Goal: Contribute content: Contribute content

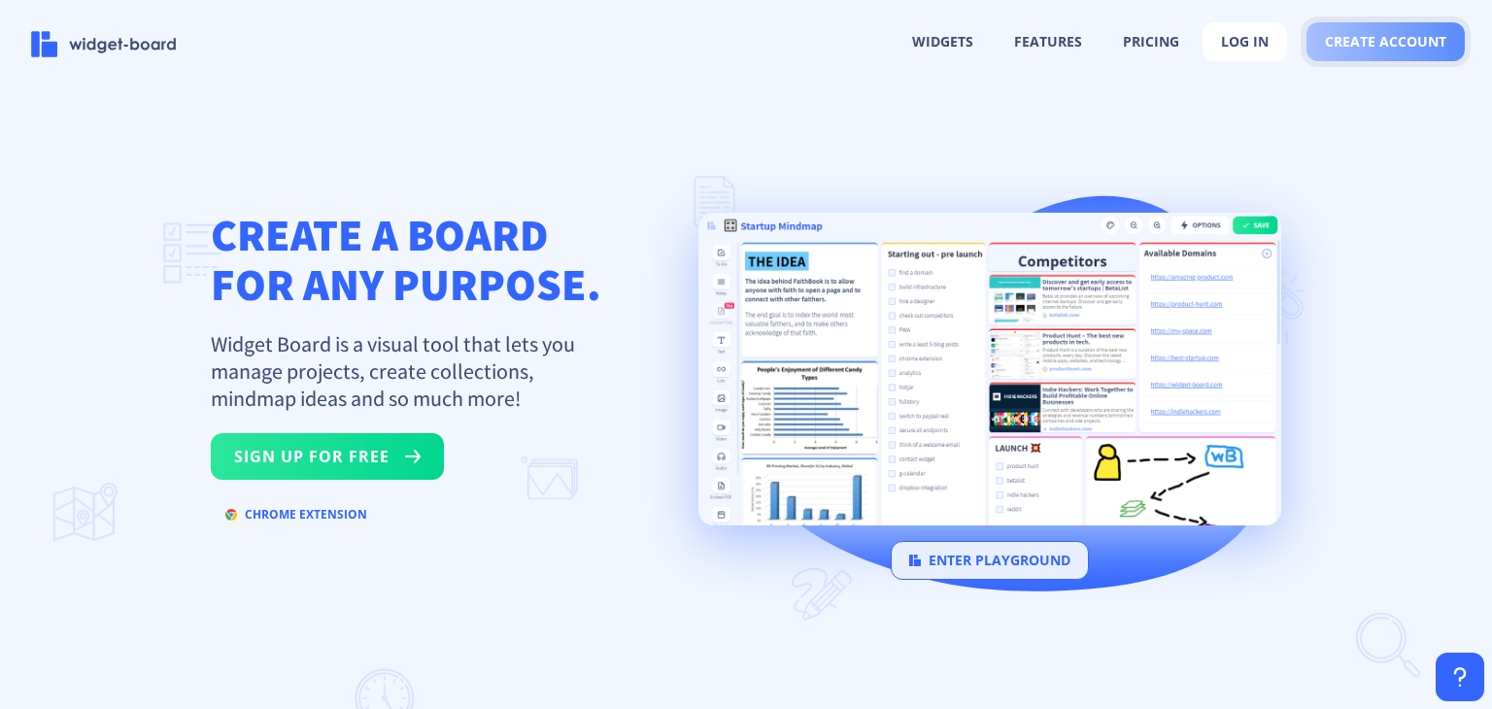
click at [1431, 36] on span "create account" at bounding box center [1385, 42] width 121 height 16
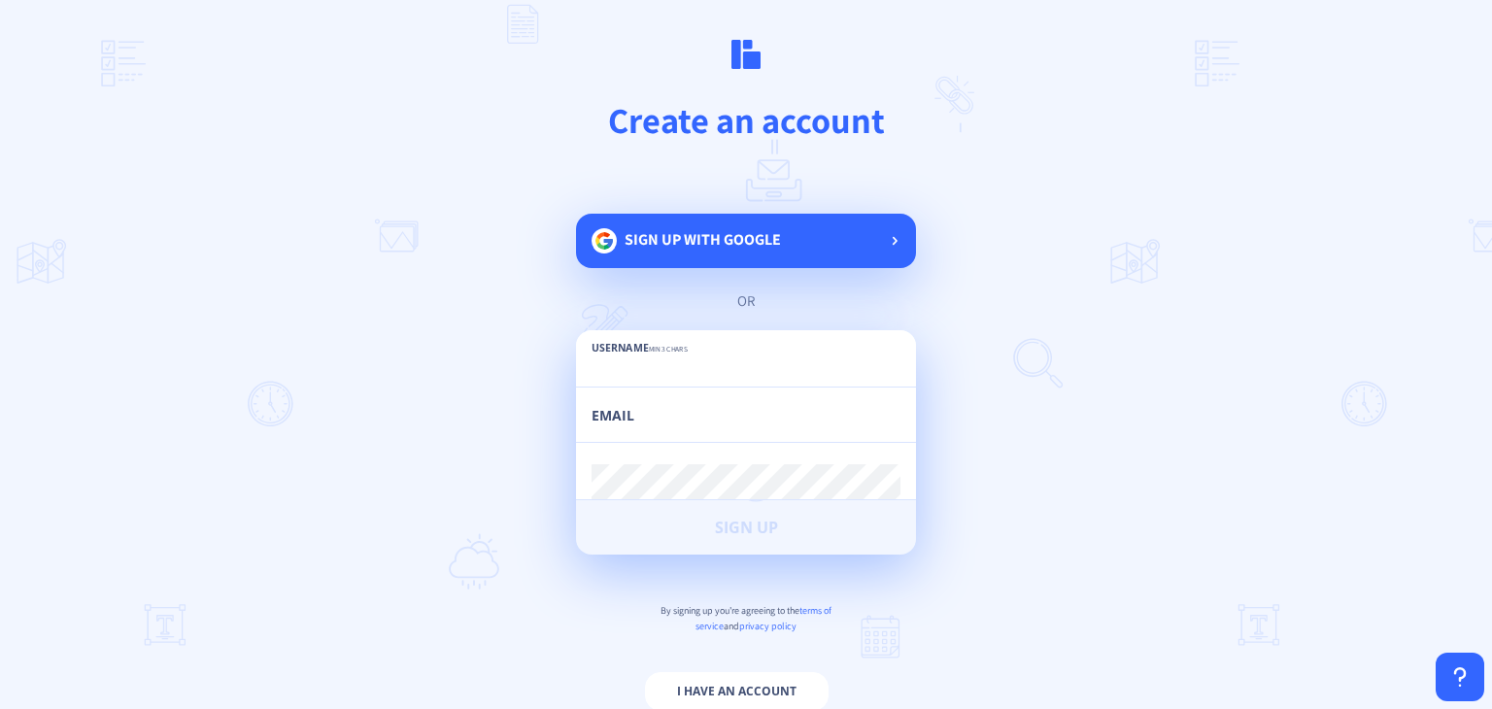
click at [796, 238] on div "Sign up with google" at bounding box center [746, 241] width 340 height 54
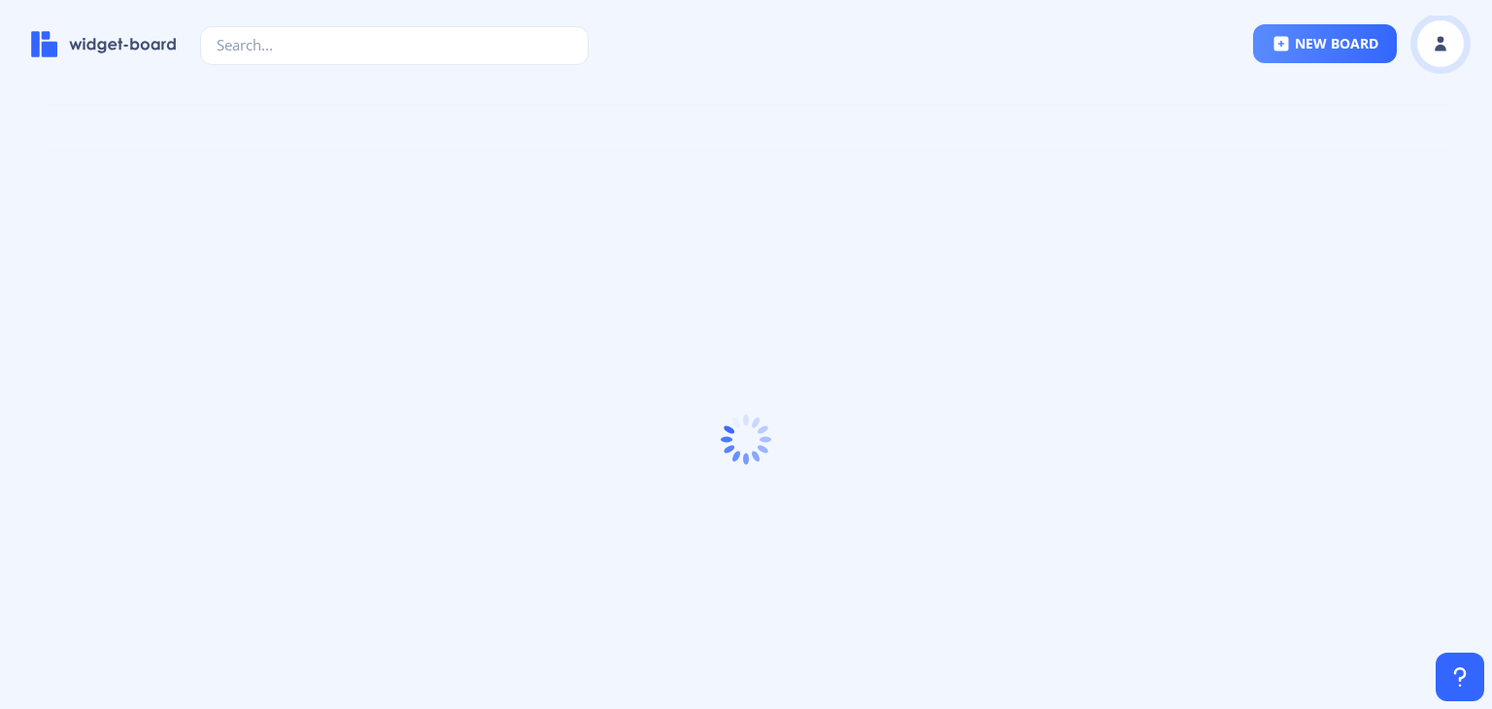
click at [1435, 48] on icon at bounding box center [1440, 48] width 12 height 7
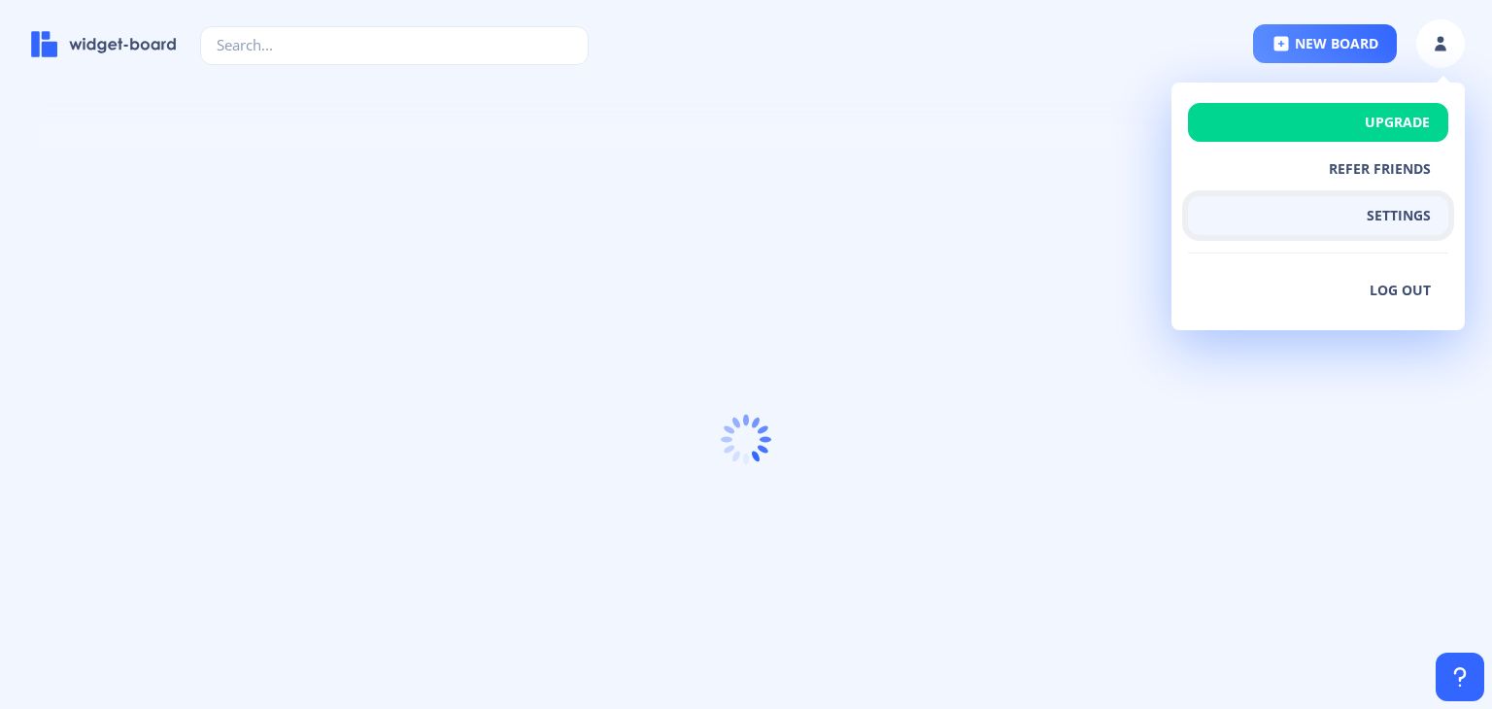
click at [1425, 211] on button "settings" at bounding box center [1318, 215] width 260 height 39
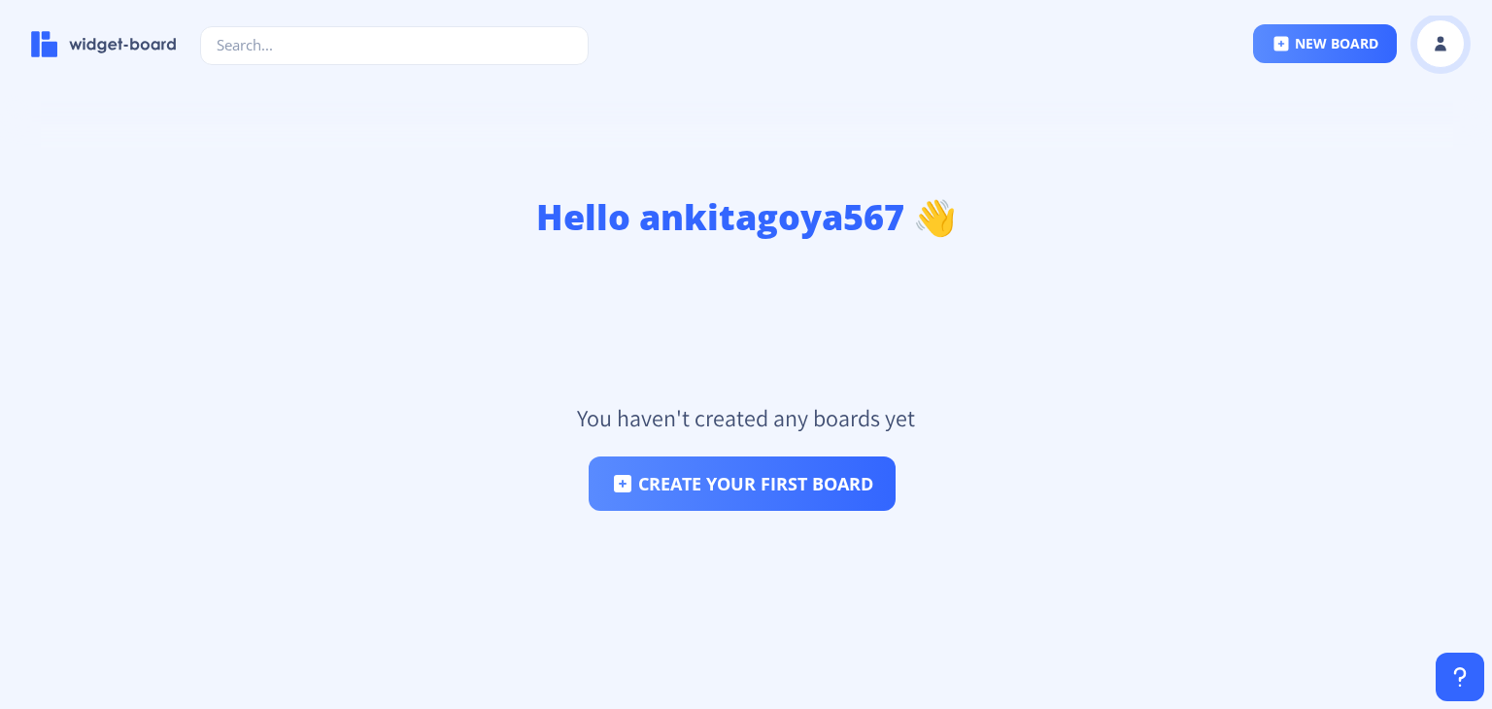
click at [1418, 38] on button at bounding box center [1440, 43] width 49 height 49
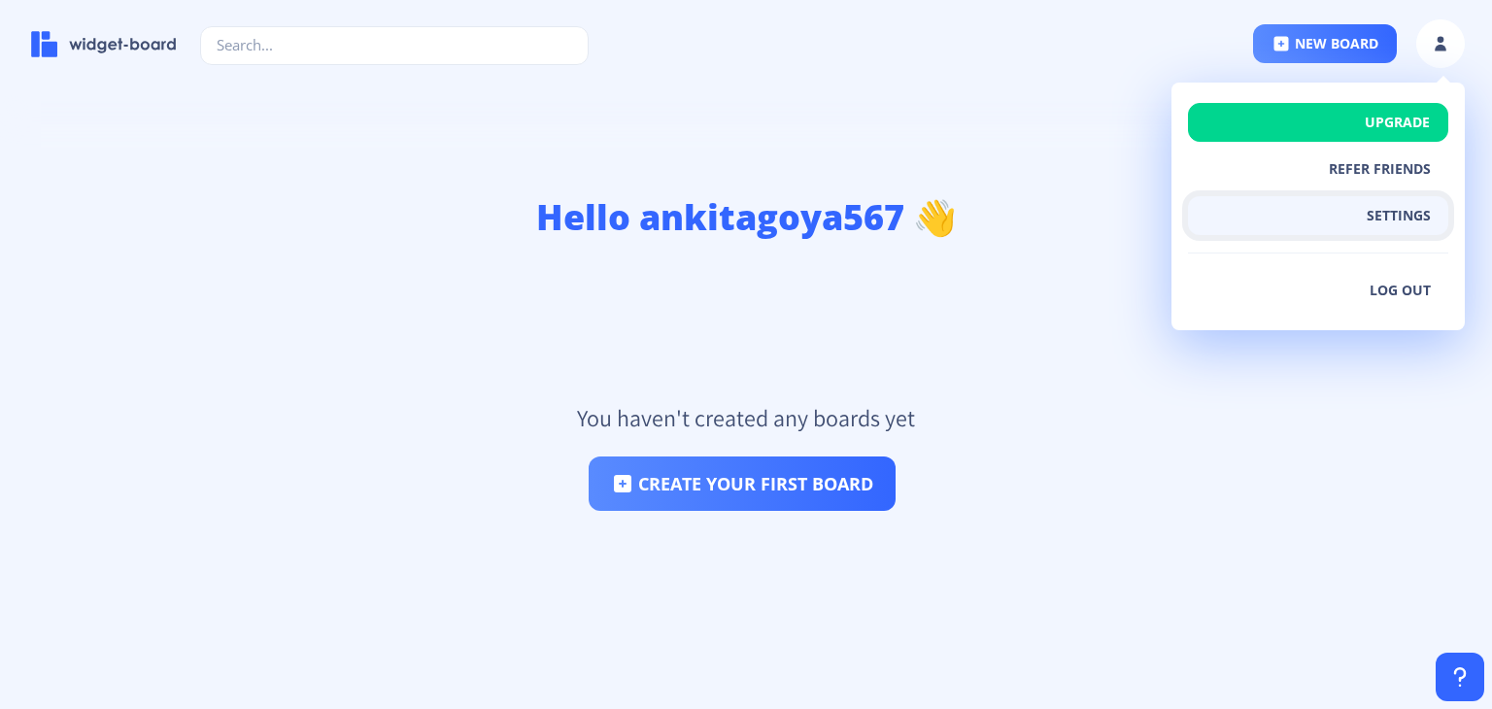
click at [1388, 216] on button "settings" at bounding box center [1318, 215] width 260 height 39
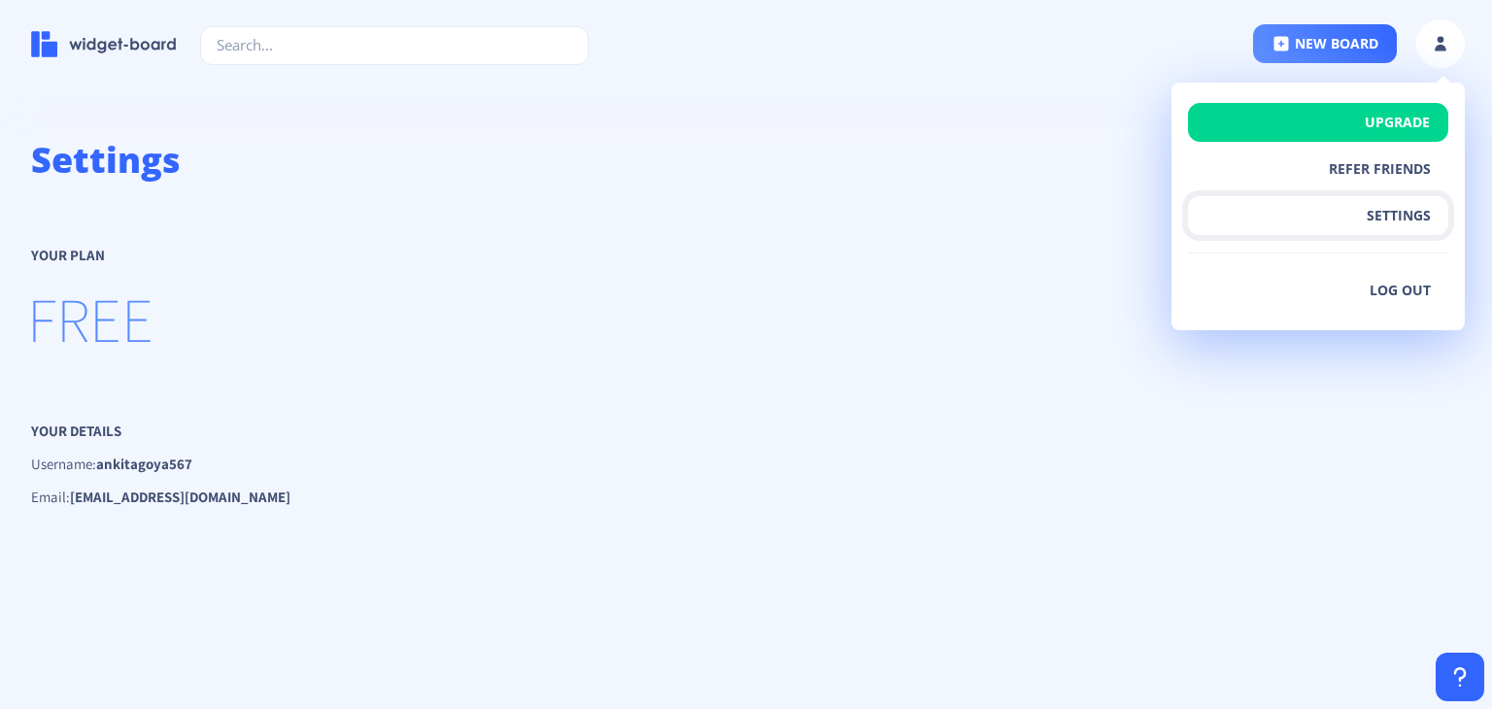
scroll to position [107, 0]
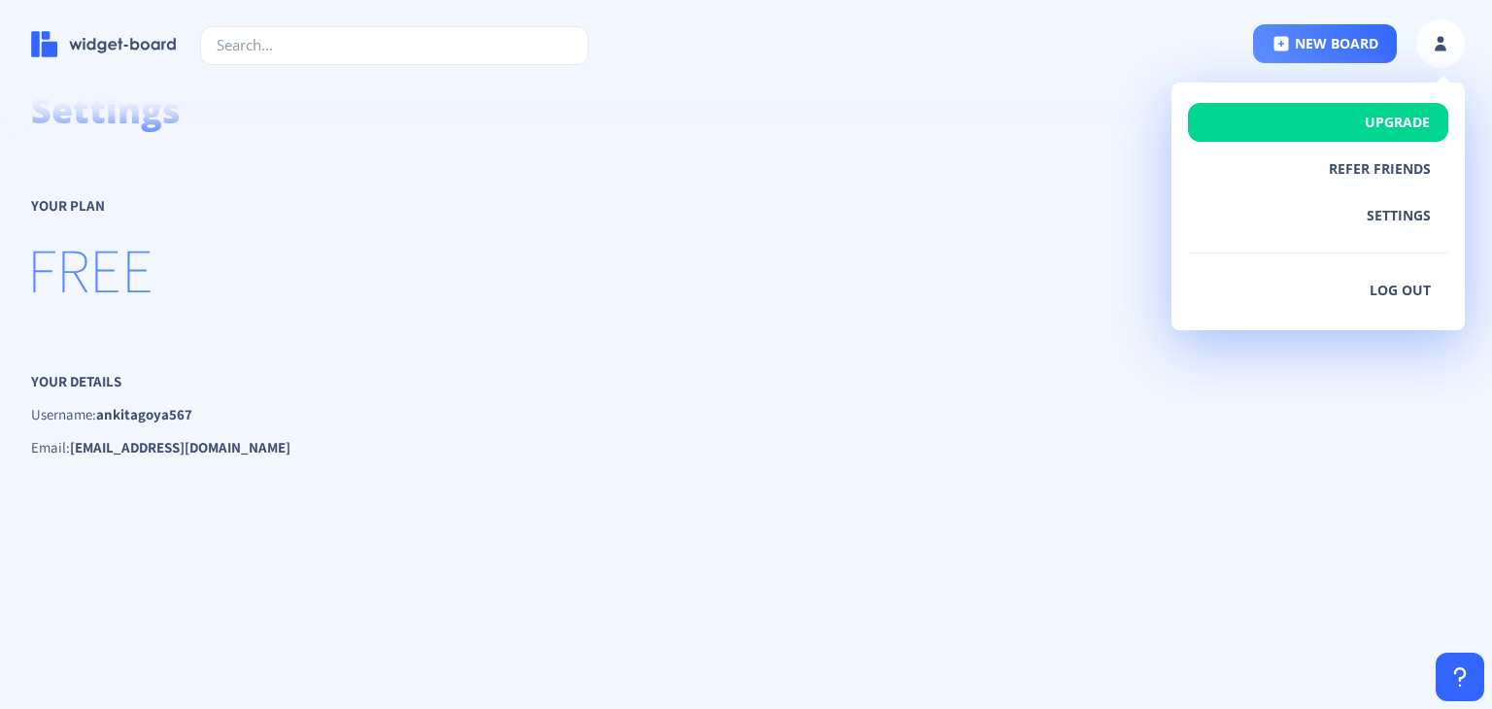
click at [167, 407] on strong "ankitagoya567" at bounding box center [144, 414] width 96 height 18
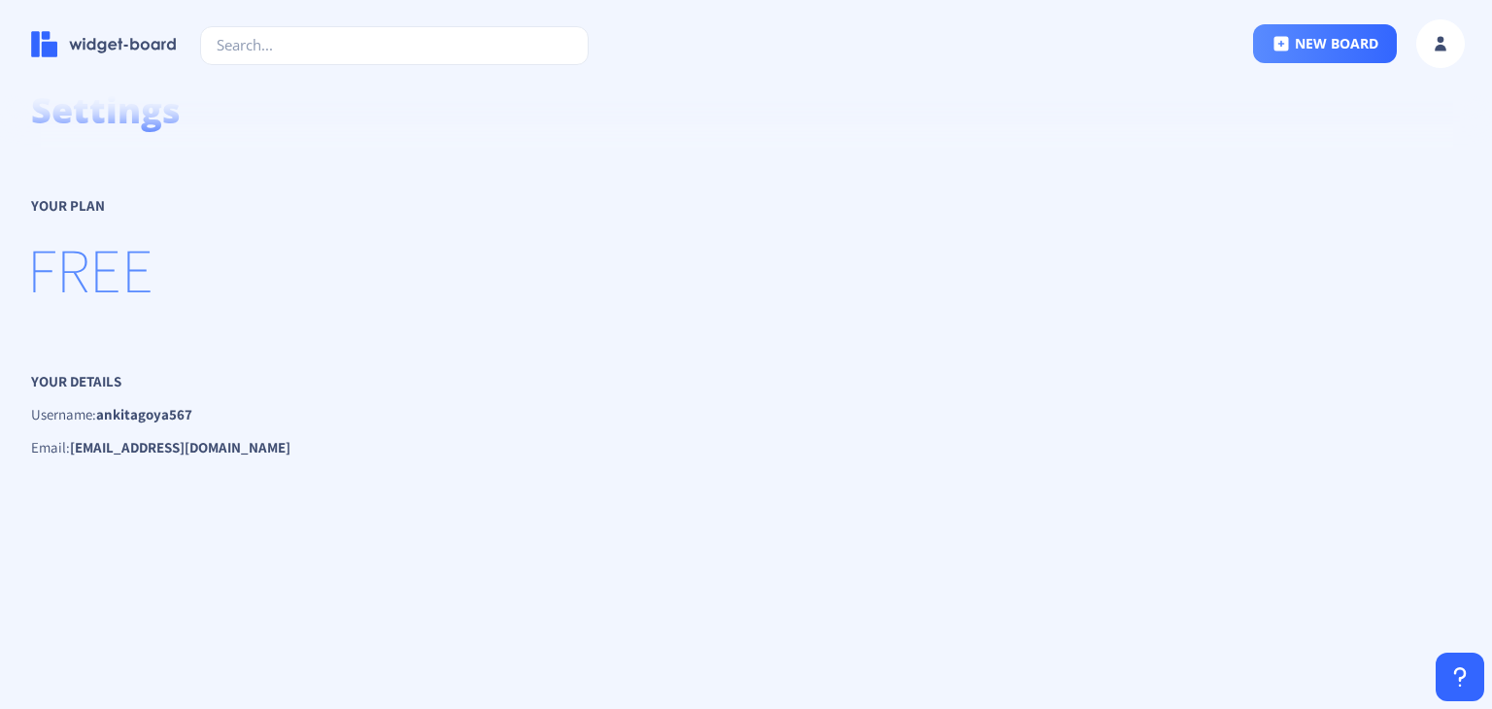
drag, startPoint x: 175, startPoint y: 421, endPoint x: 175, endPoint y: 410, distance: 11.7
click at [175, 420] on strong "ankitagoya567" at bounding box center [144, 414] width 96 height 18
click at [175, 410] on strong "ankitagoya567" at bounding box center [144, 414] width 96 height 18
drag, startPoint x: 175, startPoint y: 410, endPoint x: 221, endPoint y: 378, distance: 56.6
click at [175, 407] on strong "ankitagoya567" at bounding box center [144, 414] width 96 height 18
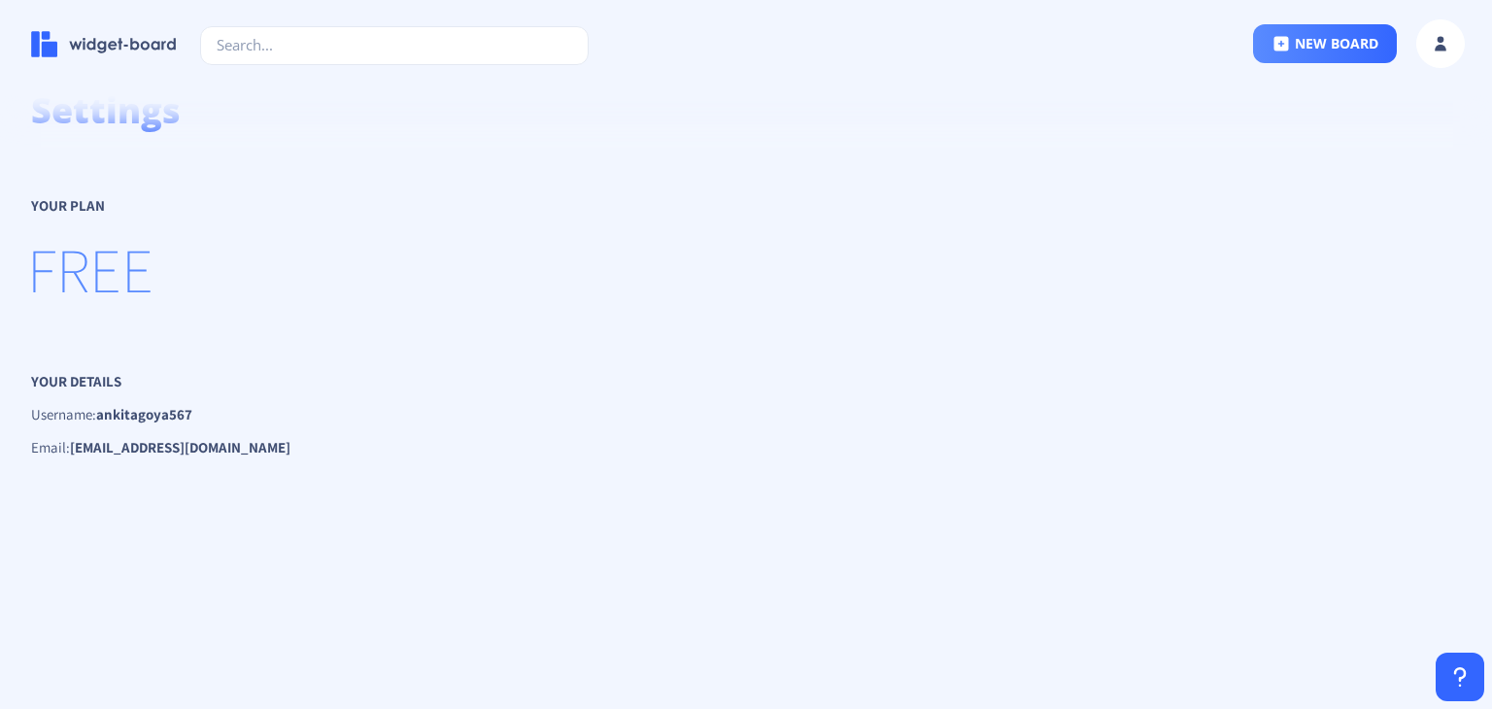
drag, startPoint x: 830, startPoint y: 289, endPoint x: 228, endPoint y: 272, distance: 602.4
click at [824, 287] on p "FREE" at bounding box center [746, 269] width 1430 height 81
click at [52, 277] on span "FREE" at bounding box center [90, 269] width 126 height 81
drag, startPoint x: 64, startPoint y: 205, endPoint x: 75, endPoint y: 206, distance: 10.7
click at [72, 205] on p "Your Plan" at bounding box center [746, 205] width 1430 height 18
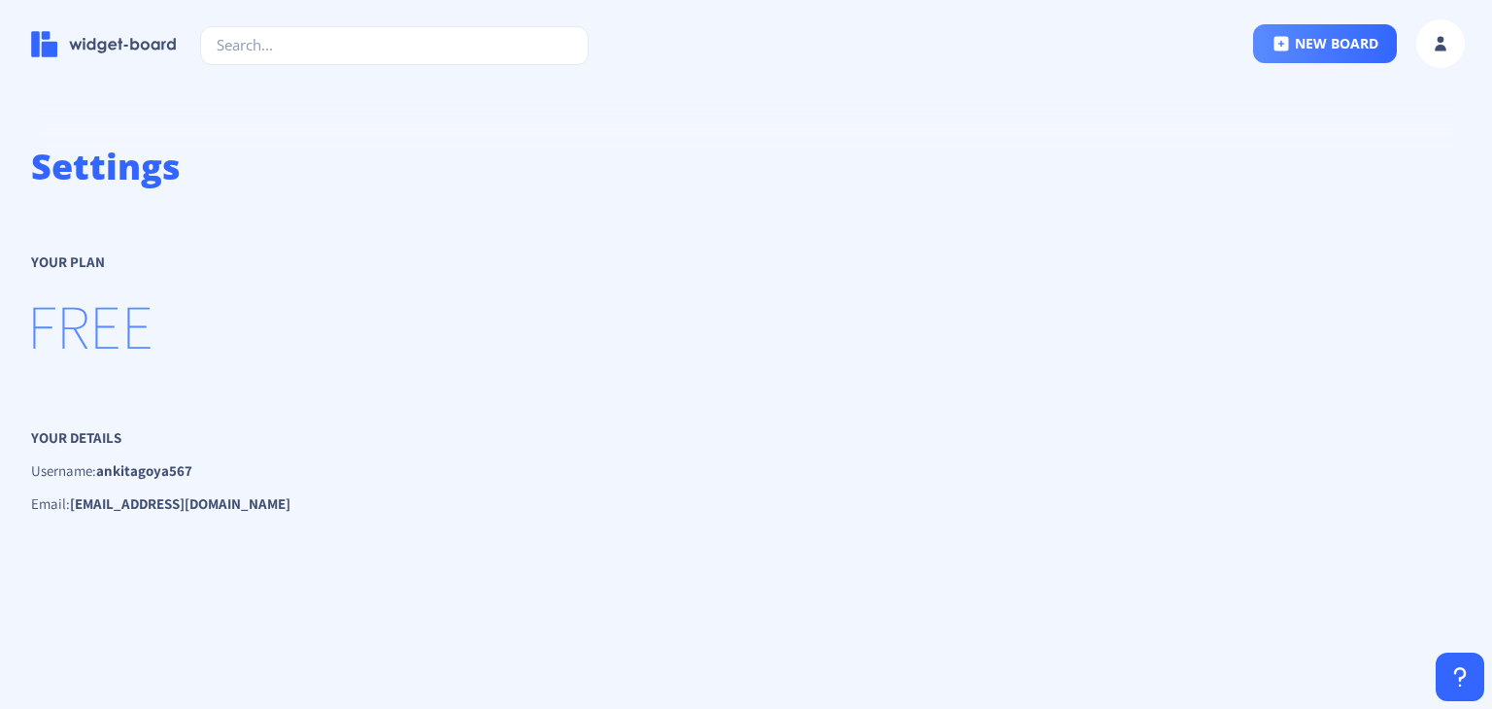
scroll to position [0, 0]
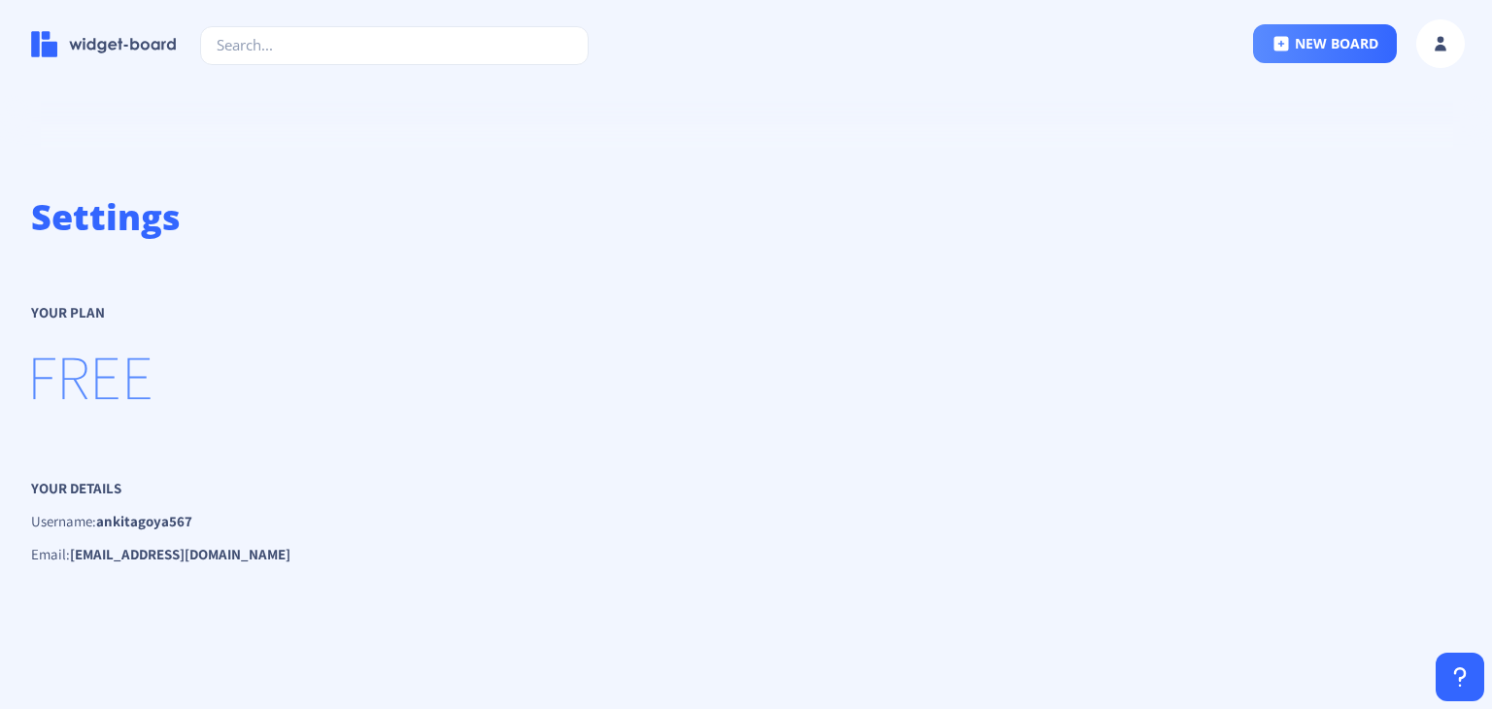
click at [85, 207] on h1 "Settings" at bounding box center [746, 217] width 1430 height 47
click at [1266, 54] on button "new board" at bounding box center [1325, 43] width 144 height 39
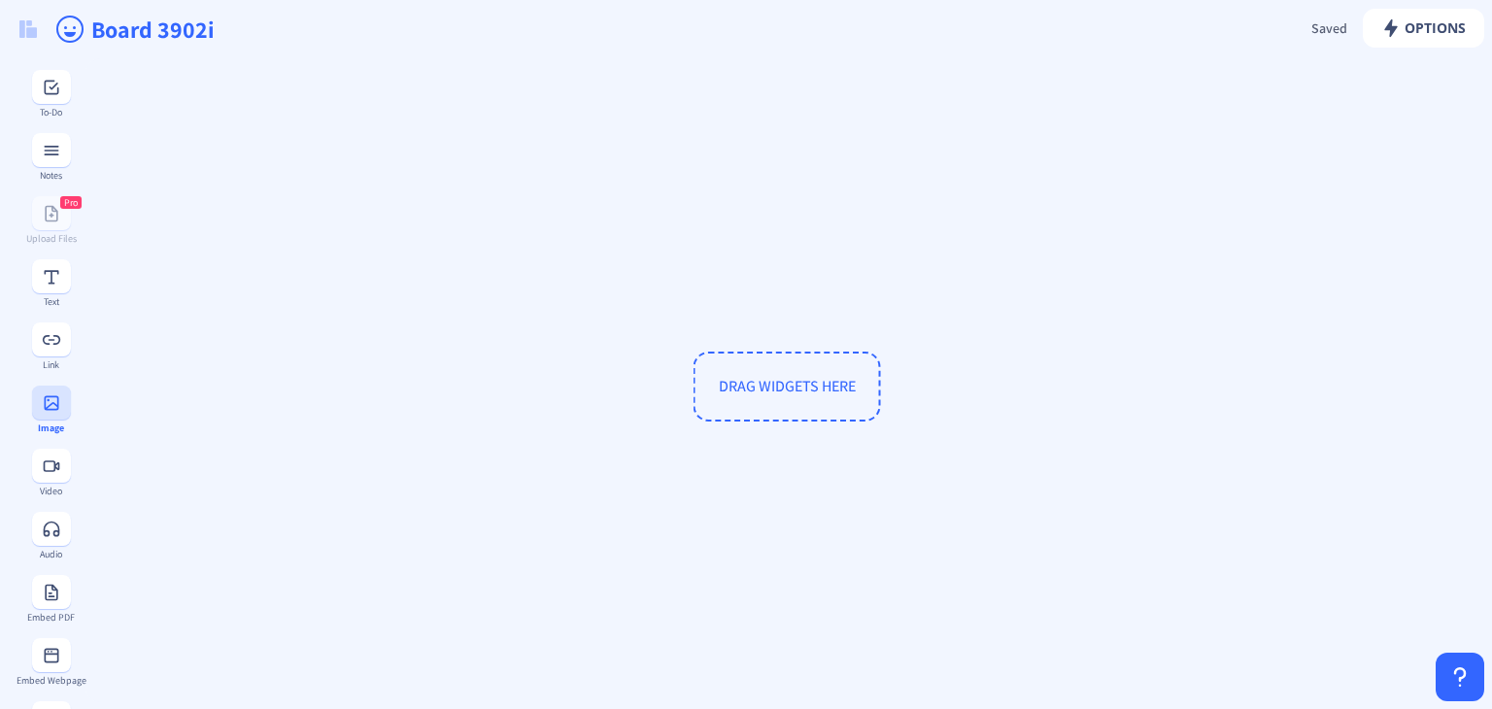
click at [42, 406] on icon at bounding box center [51, 402] width 19 height 19
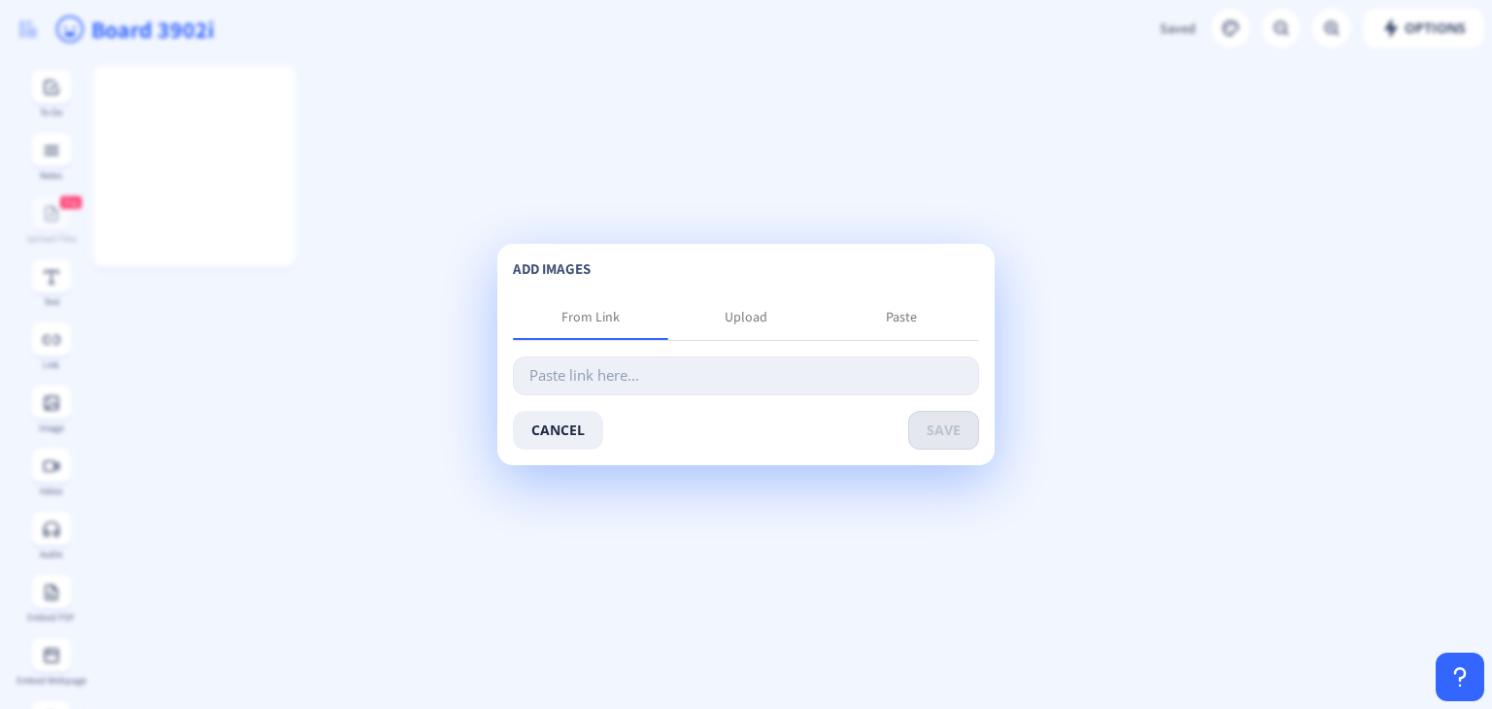
click at [607, 382] on input "text" at bounding box center [746, 375] width 466 height 39
paste input "https://ankitagoyal.in/sonal/model13.webp"
type input "https://ankitagoyal.in/sonal/model13.webp"
click at [948, 428] on button "save" at bounding box center [943, 430] width 71 height 39
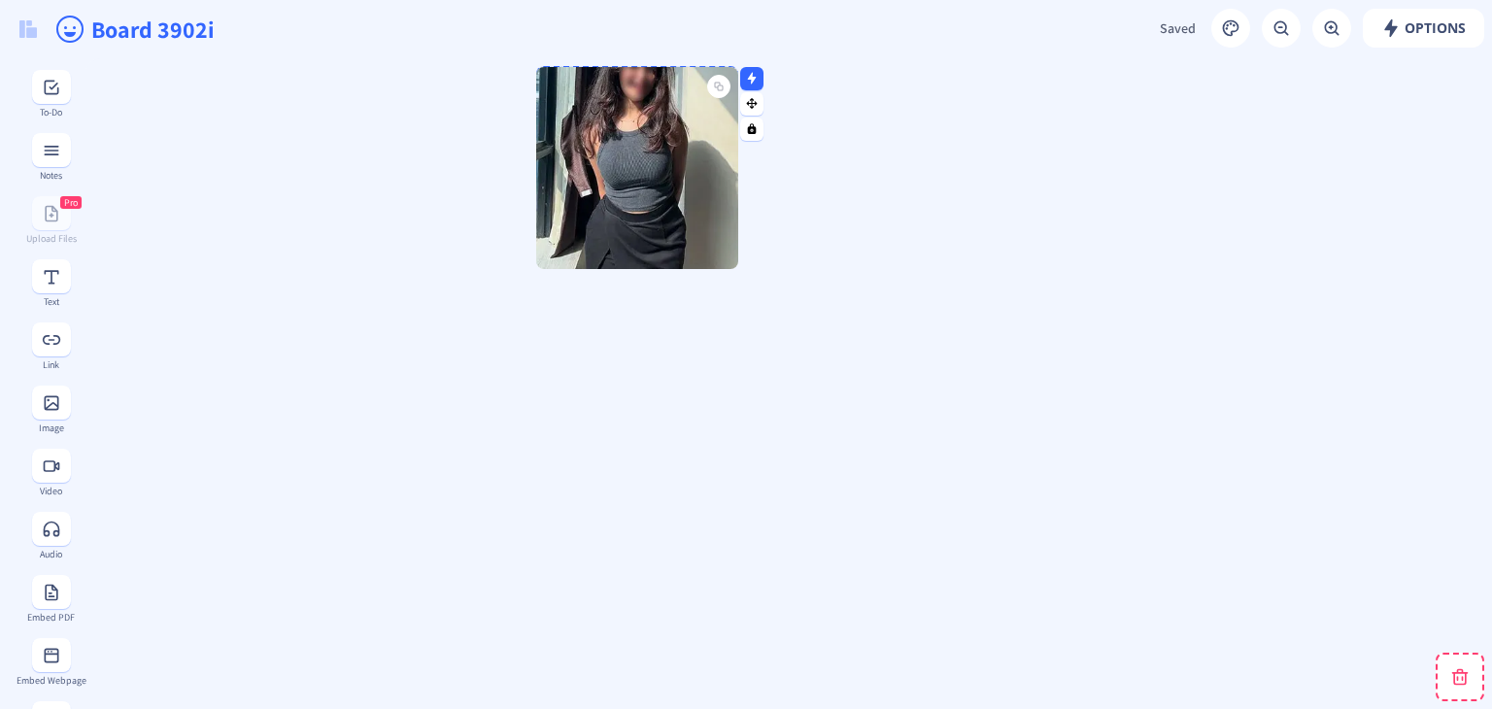
drag, startPoint x: 273, startPoint y: 223, endPoint x: 716, endPoint y: 224, distance: 442.9
click at [716, 224] on img at bounding box center [637, 168] width 202 height 202
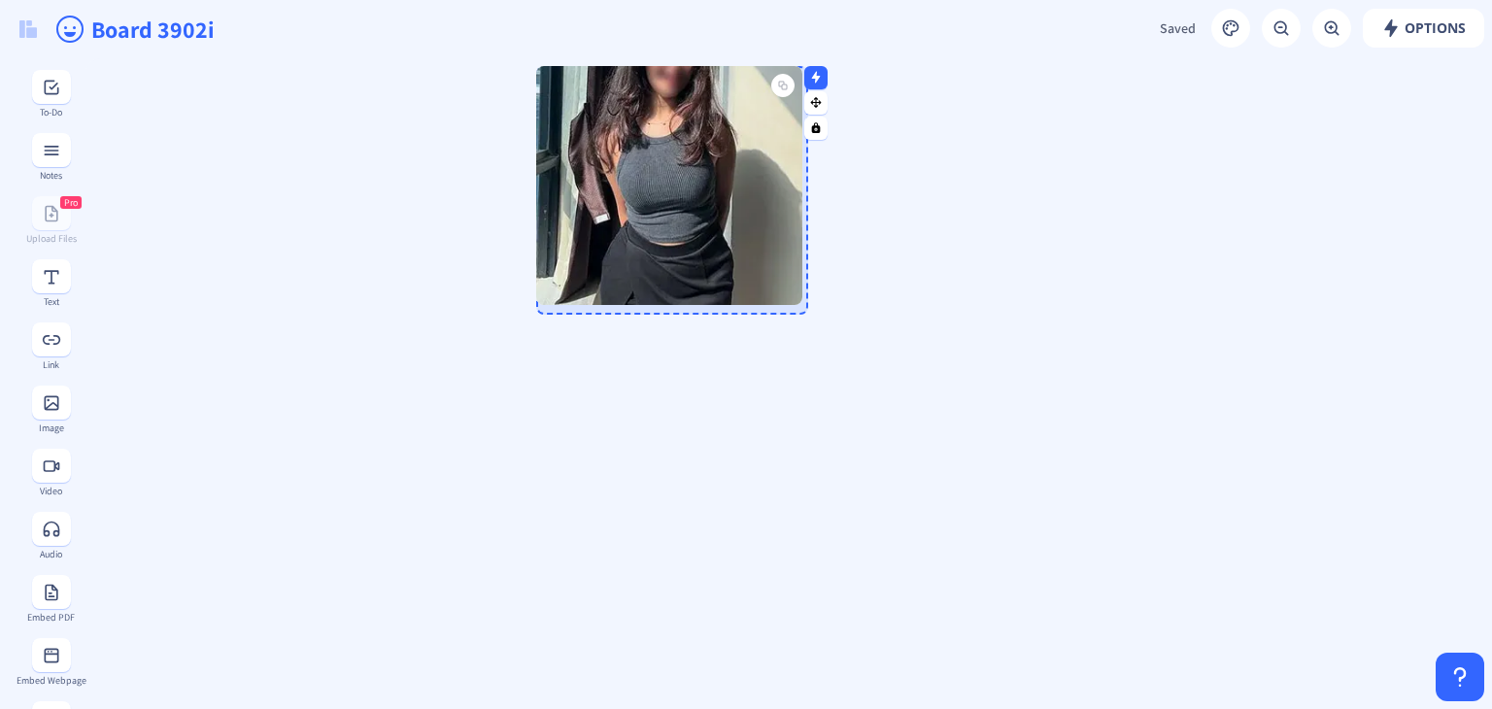
drag, startPoint x: 734, startPoint y: 263, endPoint x: 798, endPoint y: 300, distance: 74.0
click at [798, 300] on div at bounding box center [797, 300] width 10 height 10
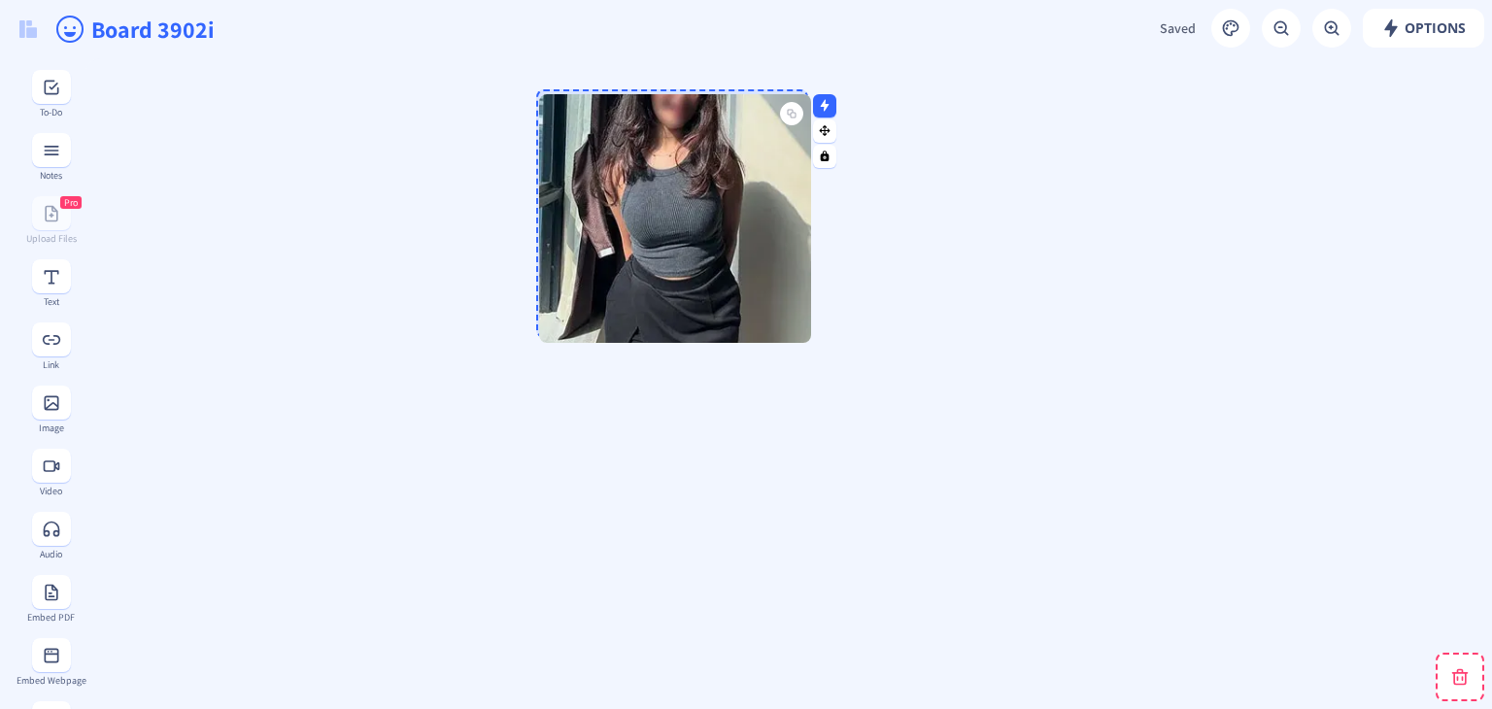
drag, startPoint x: 757, startPoint y: 253, endPoint x: 759, endPoint y: 282, distance: 28.3
click at [759, 282] on img at bounding box center [675, 218] width 272 height 249
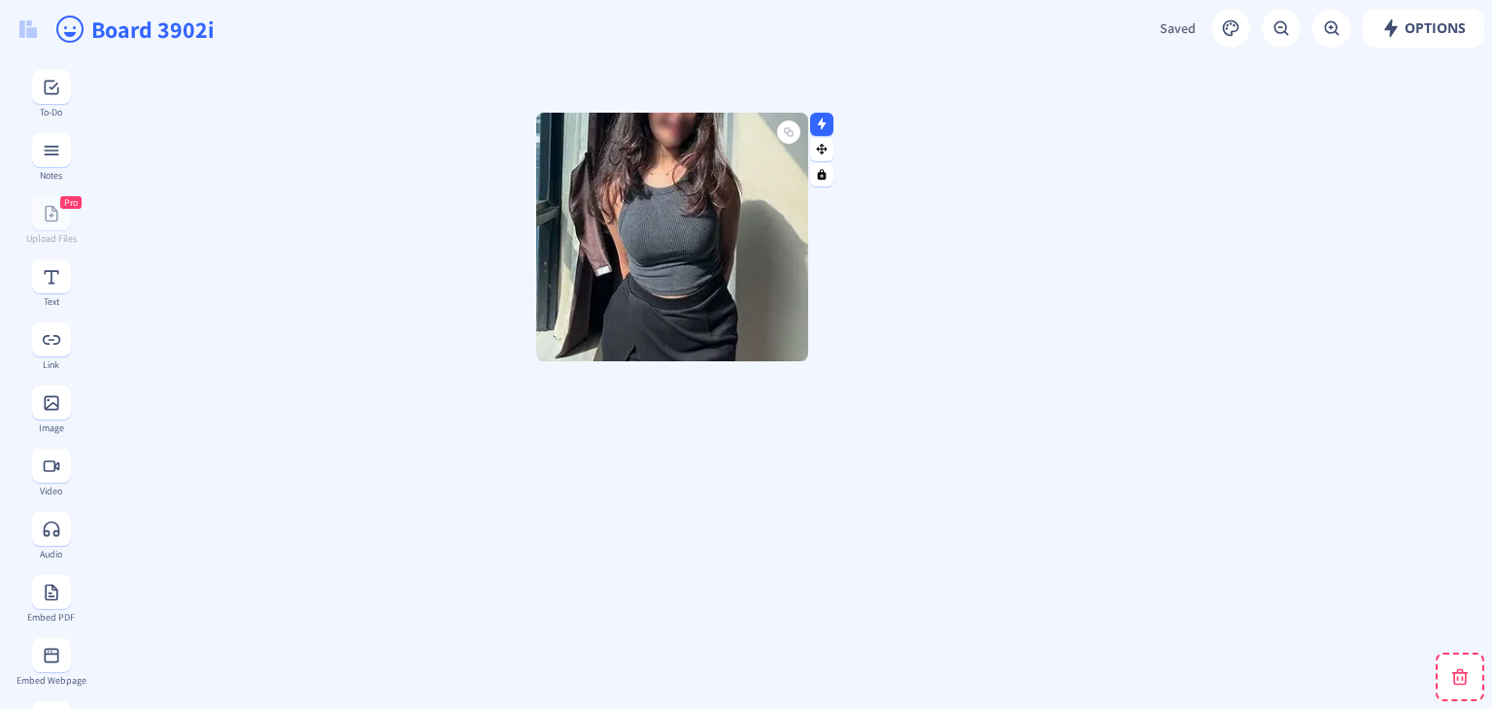
drag, startPoint x: 692, startPoint y: 111, endPoint x: 692, endPoint y: 134, distance: 23.3
click at [692, 134] on img at bounding box center [672, 237] width 272 height 249
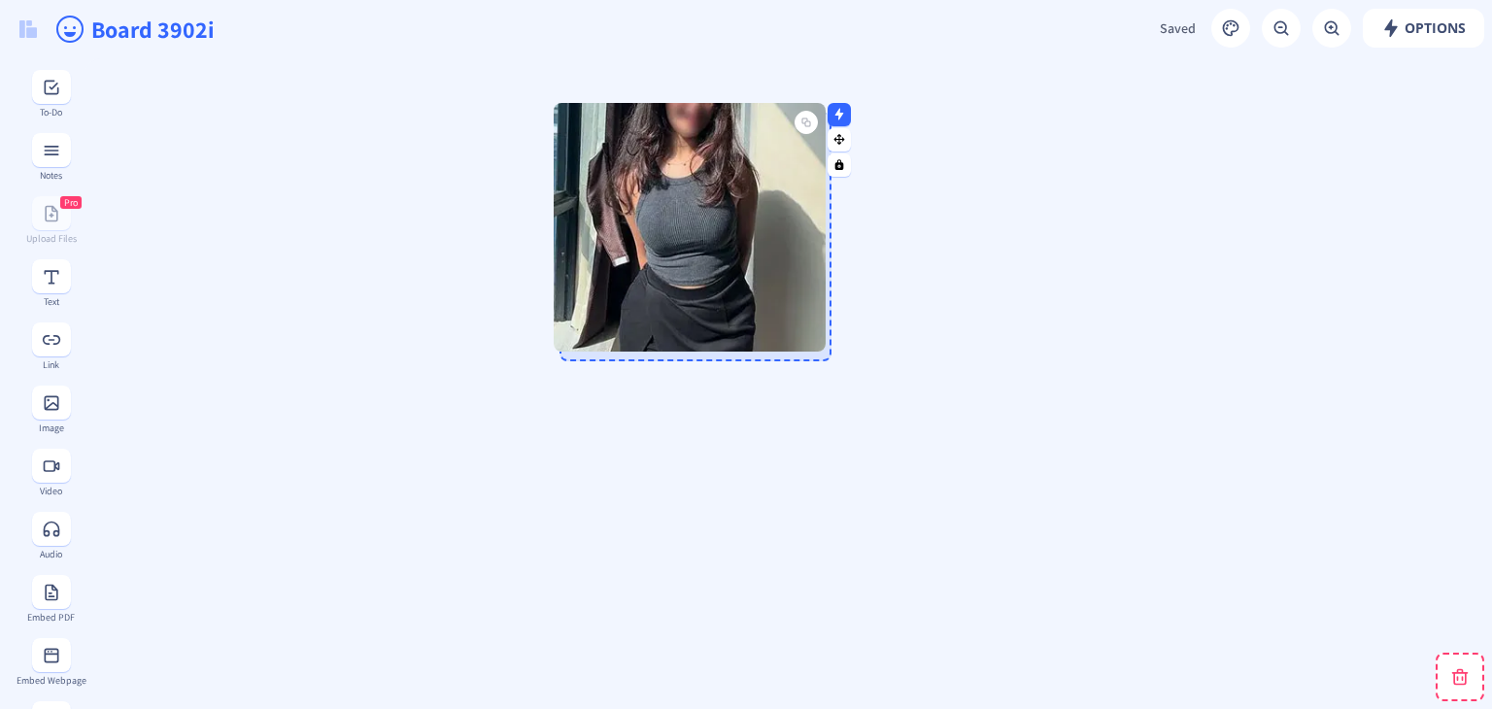
drag, startPoint x: 693, startPoint y: 228, endPoint x: 711, endPoint y: 219, distance: 20.0
click at [711, 219] on img at bounding box center [690, 227] width 272 height 249
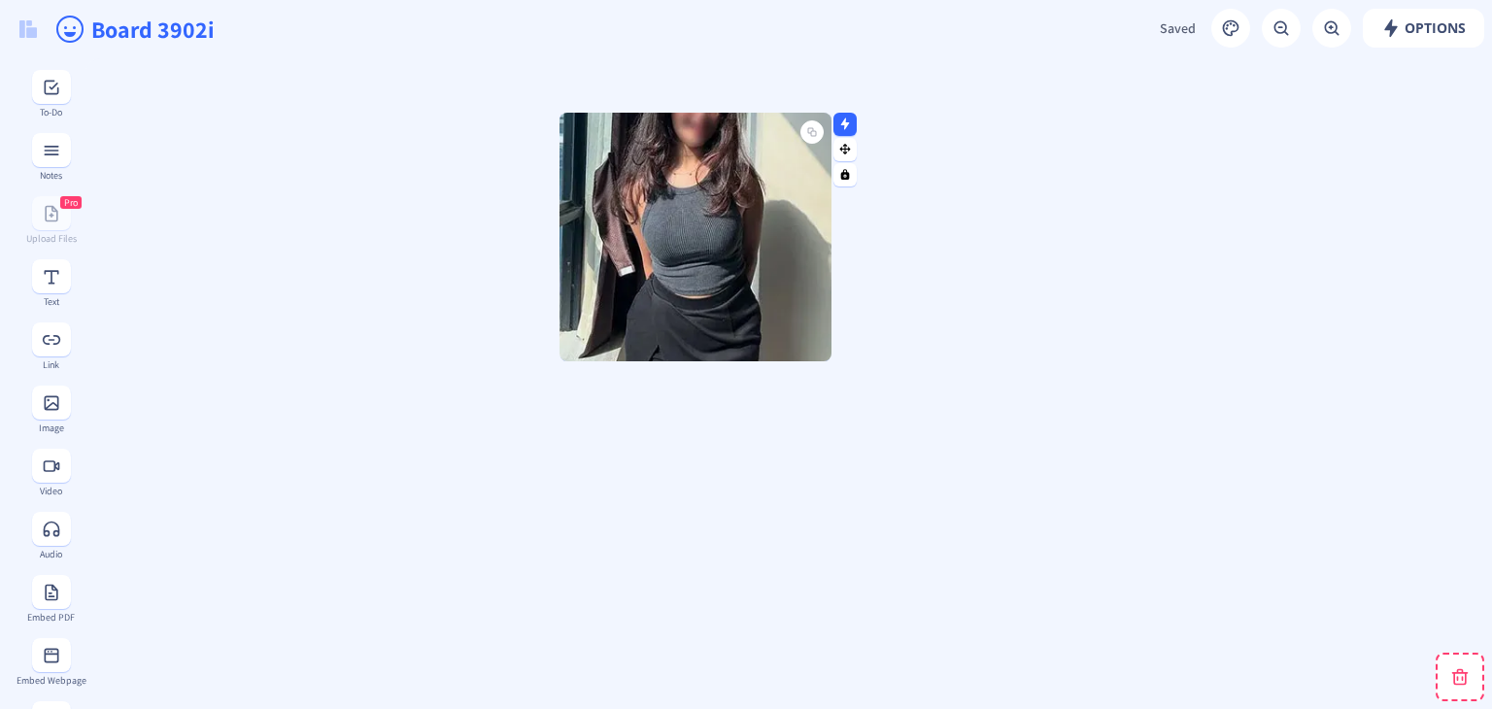
click at [759, 164] on img at bounding box center [695, 237] width 272 height 249
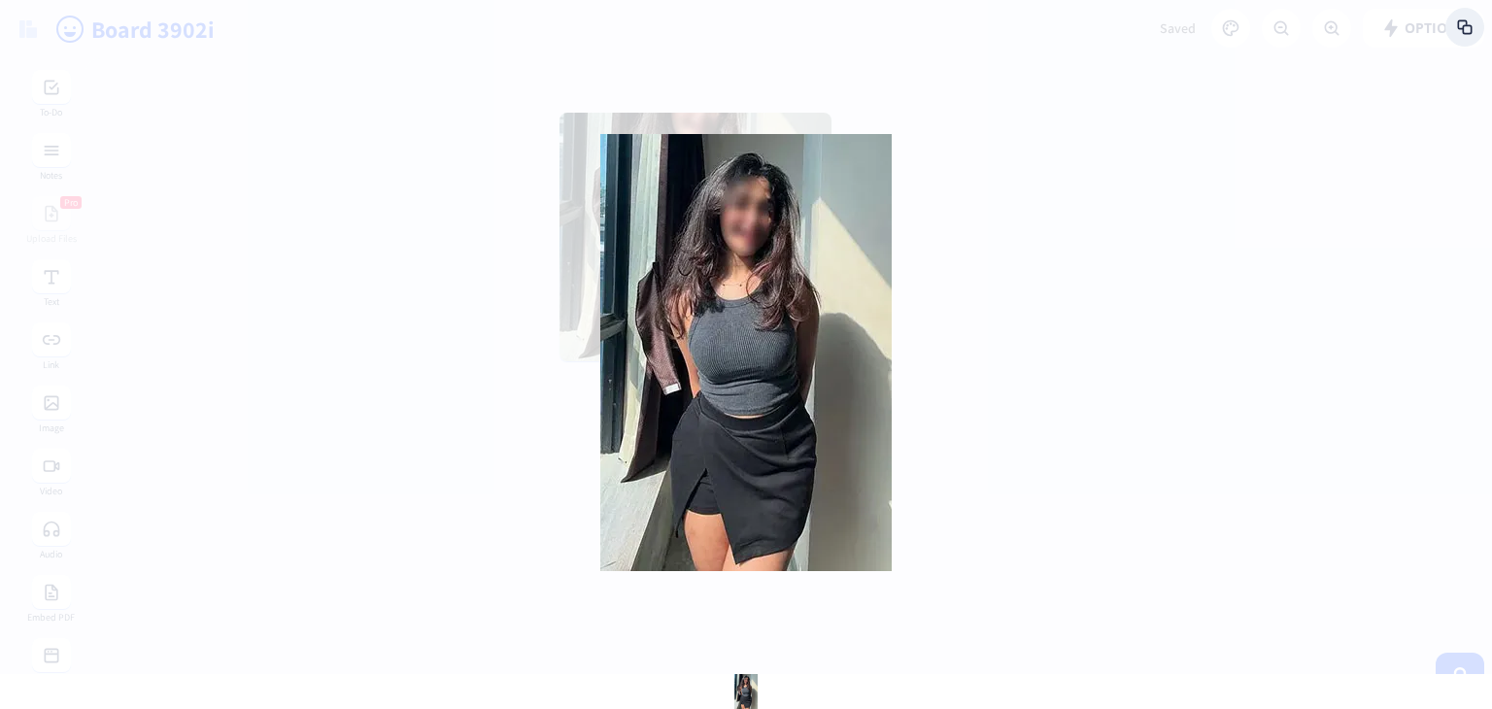
click at [973, 209] on div at bounding box center [746, 354] width 1492 height 709
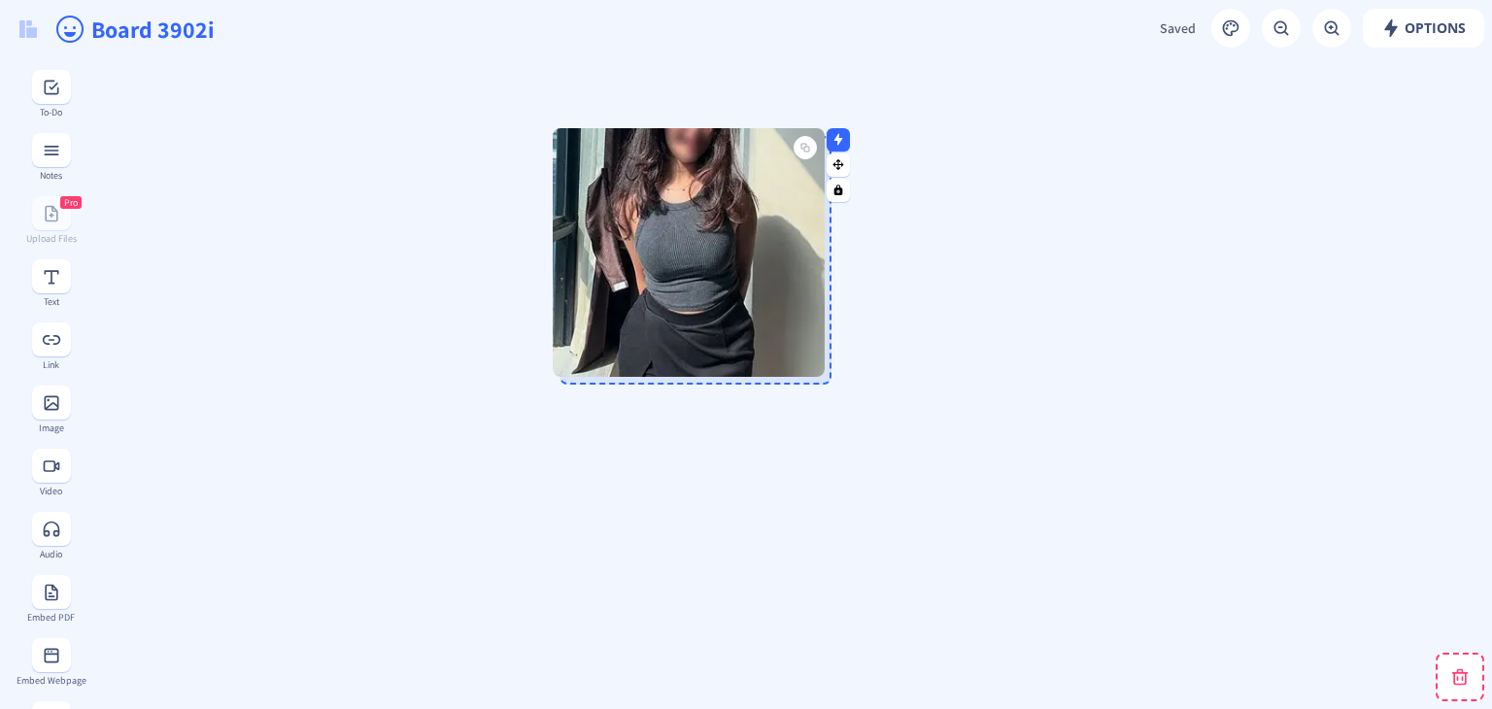
drag, startPoint x: 772, startPoint y: 197, endPoint x: 765, endPoint y: 213, distance: 17.0
click at [765, 213] on img at bounding box center [689, 252] width 272 height 249
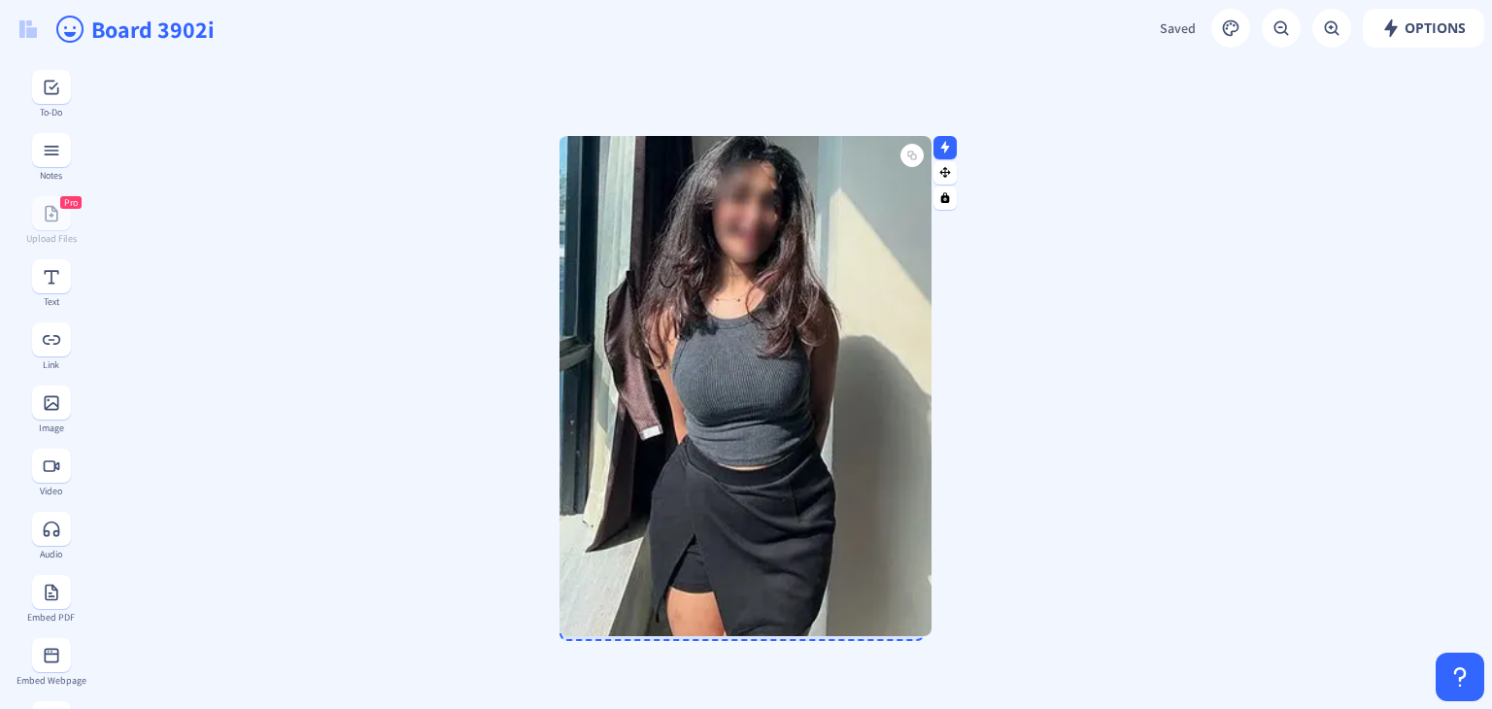
drag, startPoint x: 825, startPoint y: 383, endPoint x: 926, endPoint y: 634, distance: 270.7
click at [926, 634] on div at bounding box center [927, 631] width 10 height 10
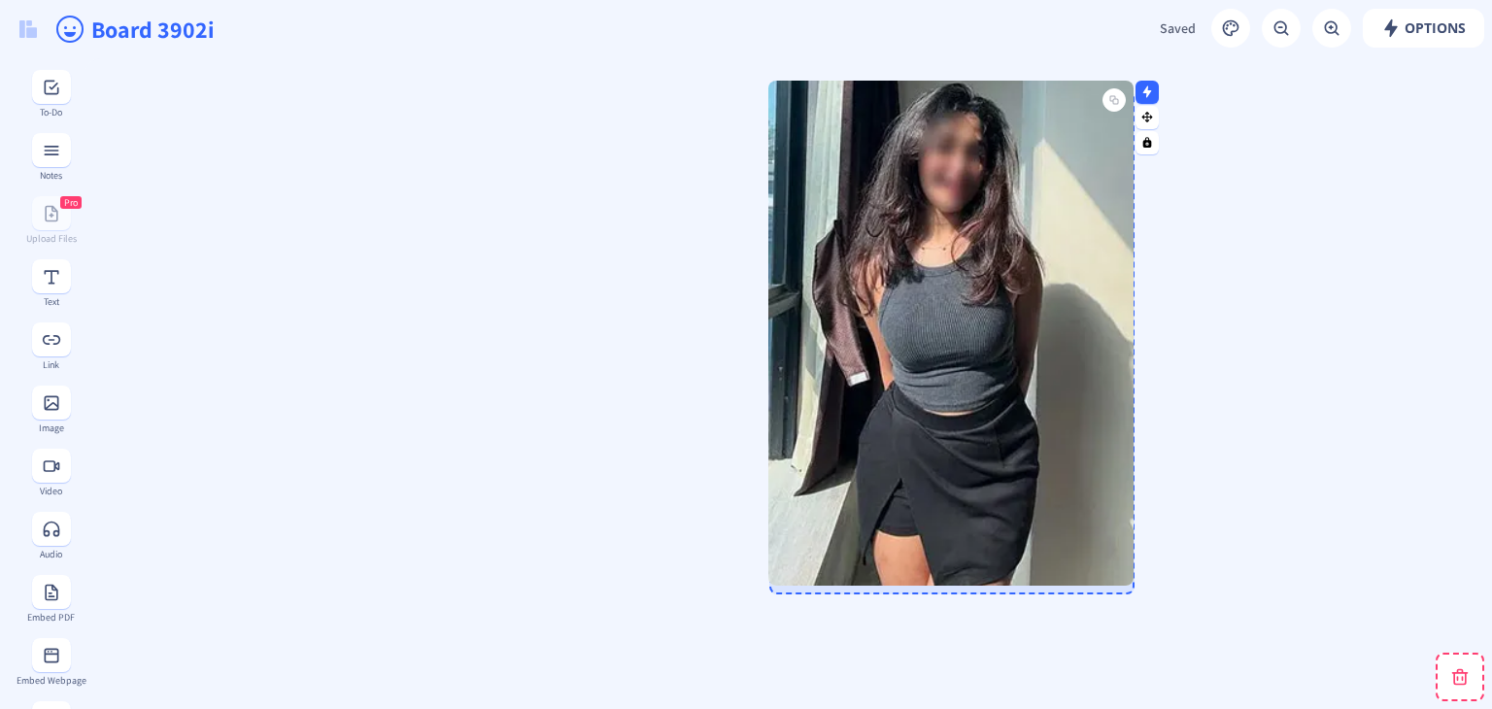
drag, startPoint x: 870, startPoint y: 423, endPoint x: 1081, endPoint y: 372, distance: 216.9
click at [1081, 372] on img at bounding box center [950, 333] width 365 height 505
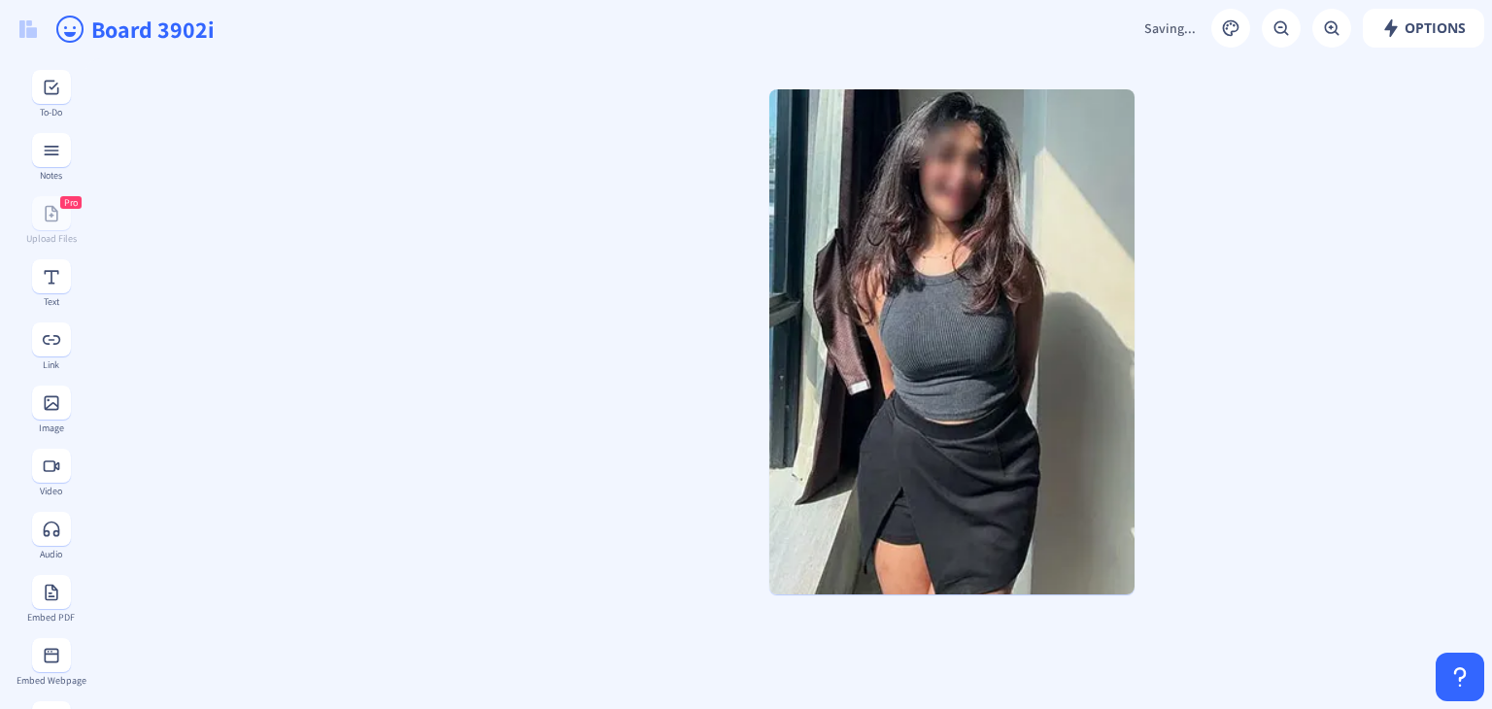
click at [51, 278] on rect at bounding box center [51, 276] width 19 height 19
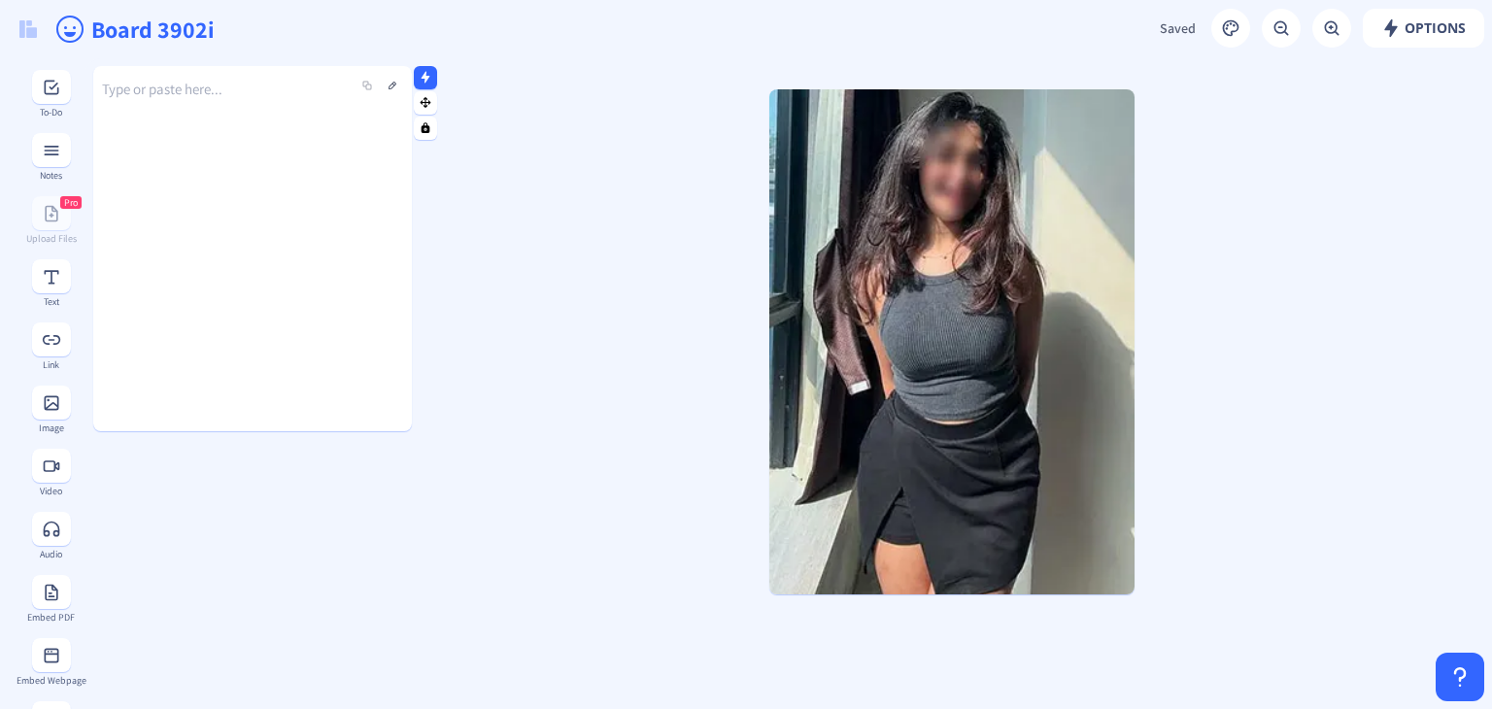
drag, startPoint x: 202, startPoint y: 223, endPoint x: 329, endPoint y: 288, distance: 142.9
click at [329, 288] on div "Type or paste here..." at bounding box center [252, 233] width 319 height 365
drag, startPoint x: 280, startPoint y: 256, endPoint x: 327, endPoint y: 339, distance: 95.3
click at [343, 345] on div "Type or paste here..." at bounding box center [252, 233] width 319 height 365
drag, startPoint x: 241, startPoint y: 331, endPoint x: 352, endPoint y: 423, distance: 144.1
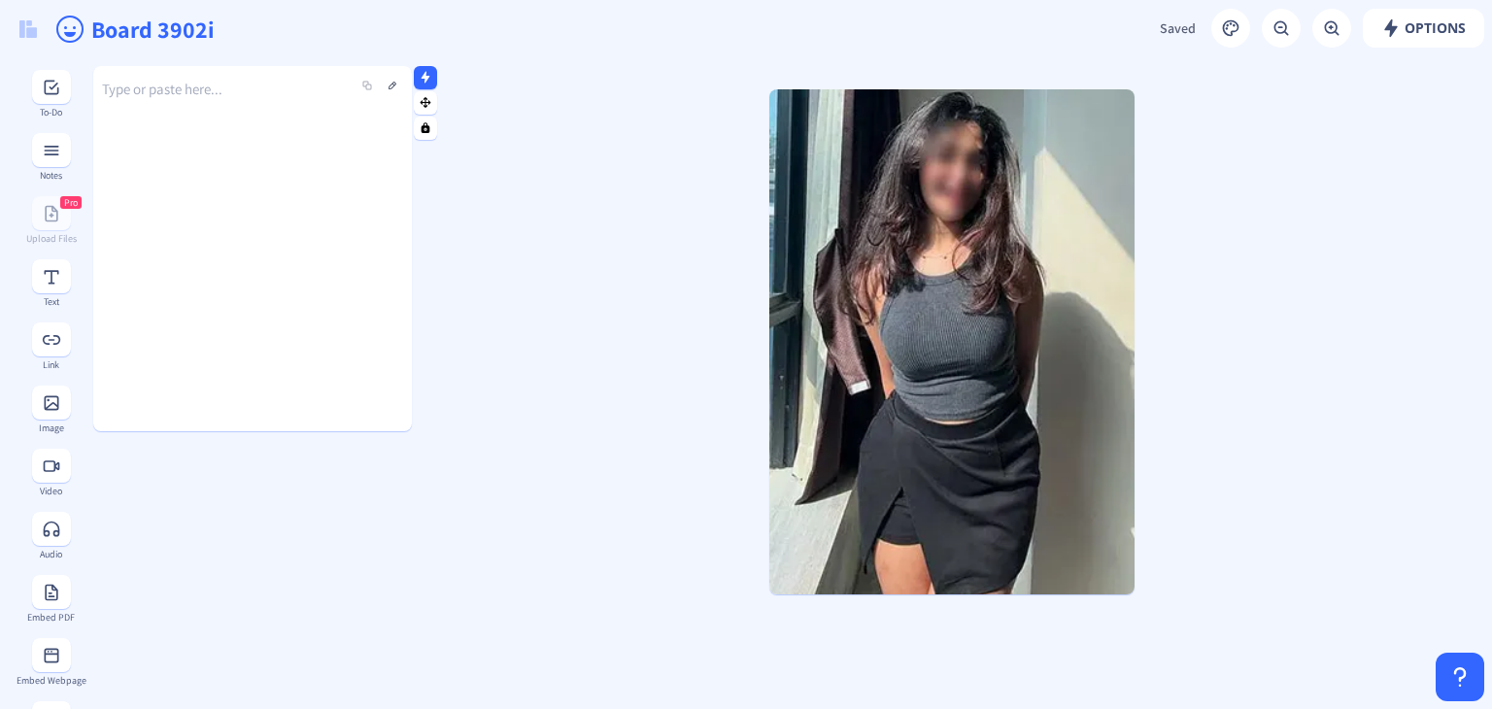
click at [352, 423] on div "Type or paste here..." at bounding box center [252, 248] width 319 height 365
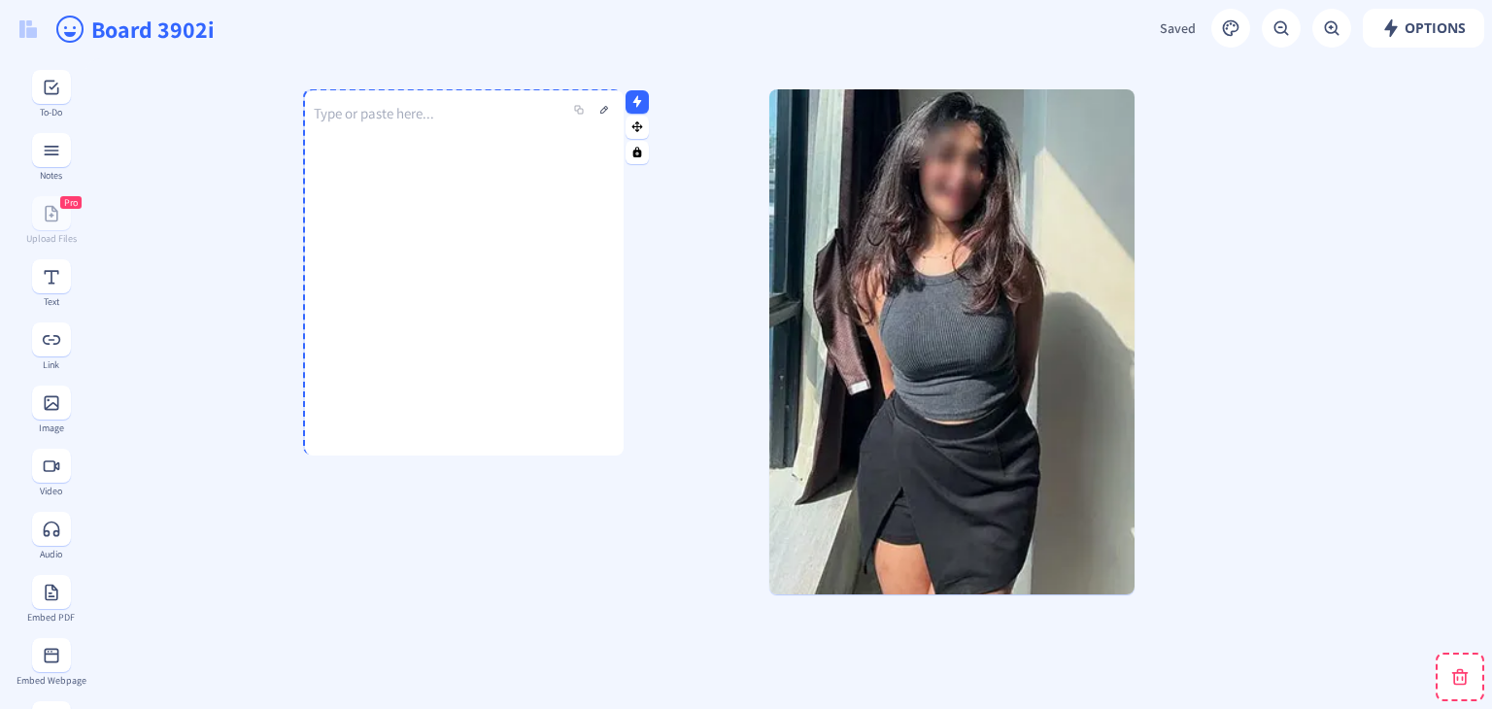
drag, startPoint x: 395, startPoint y: 412, endPoint x: 607, endPoint y: 436, distance: 213.1
click at [607, 436] on div "Type or paste here..." at bounding box center [464, 258] width 319 height 365
click at [394, 122] on div "Type or paste here..." at bounding box center [462, 257] width 319 height 365
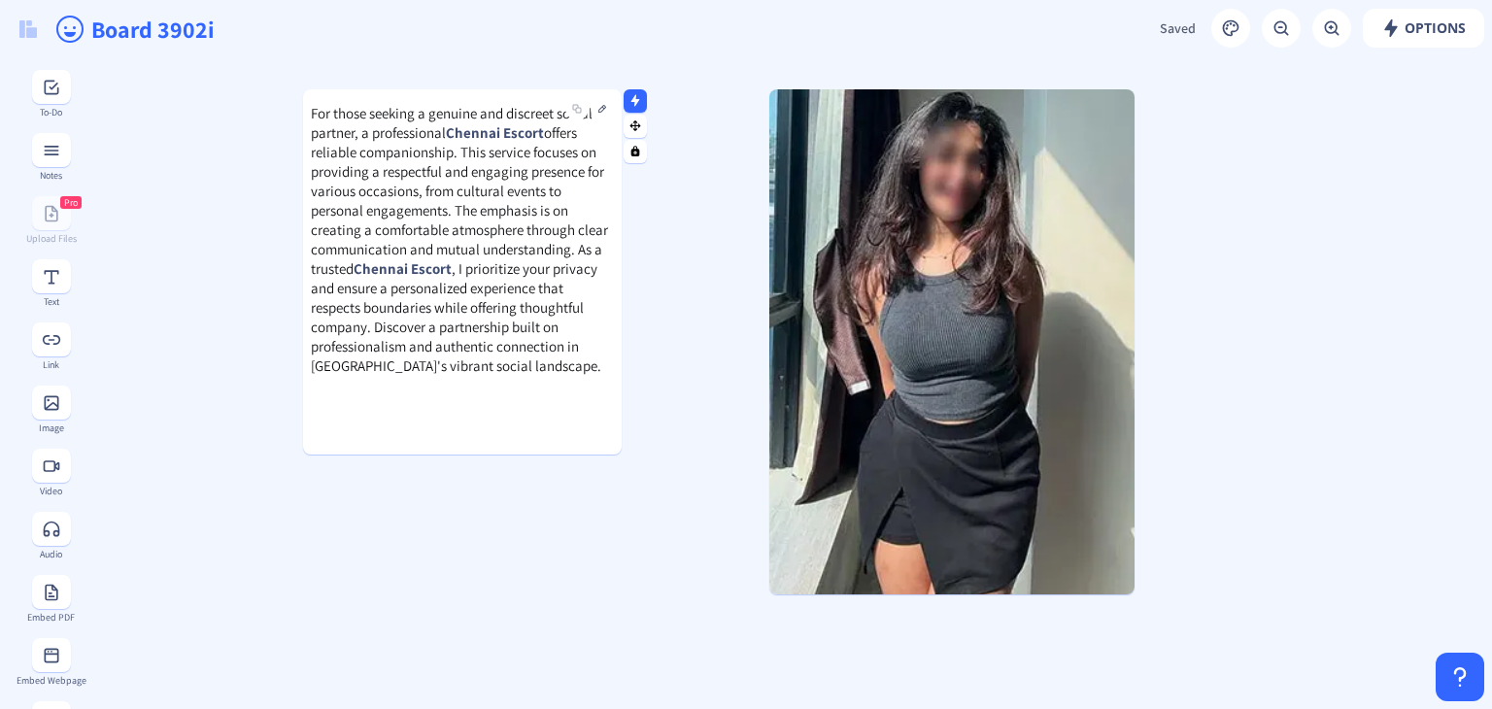
drag, startPoint x: 451, startPoint y: 129, endPoint x: 512, endPoint y: 129, distance: 61.2
click at [512, 129] on strong "Chennai Escort" at bounding box center [495, 132] width 98 height 18
click at [511, 129] on strong "Chennai Escort" at bounding box center [495, 132] width 98 height 18
click at [603, 110] on button at bounding box center [601, 108] width 23 height 23
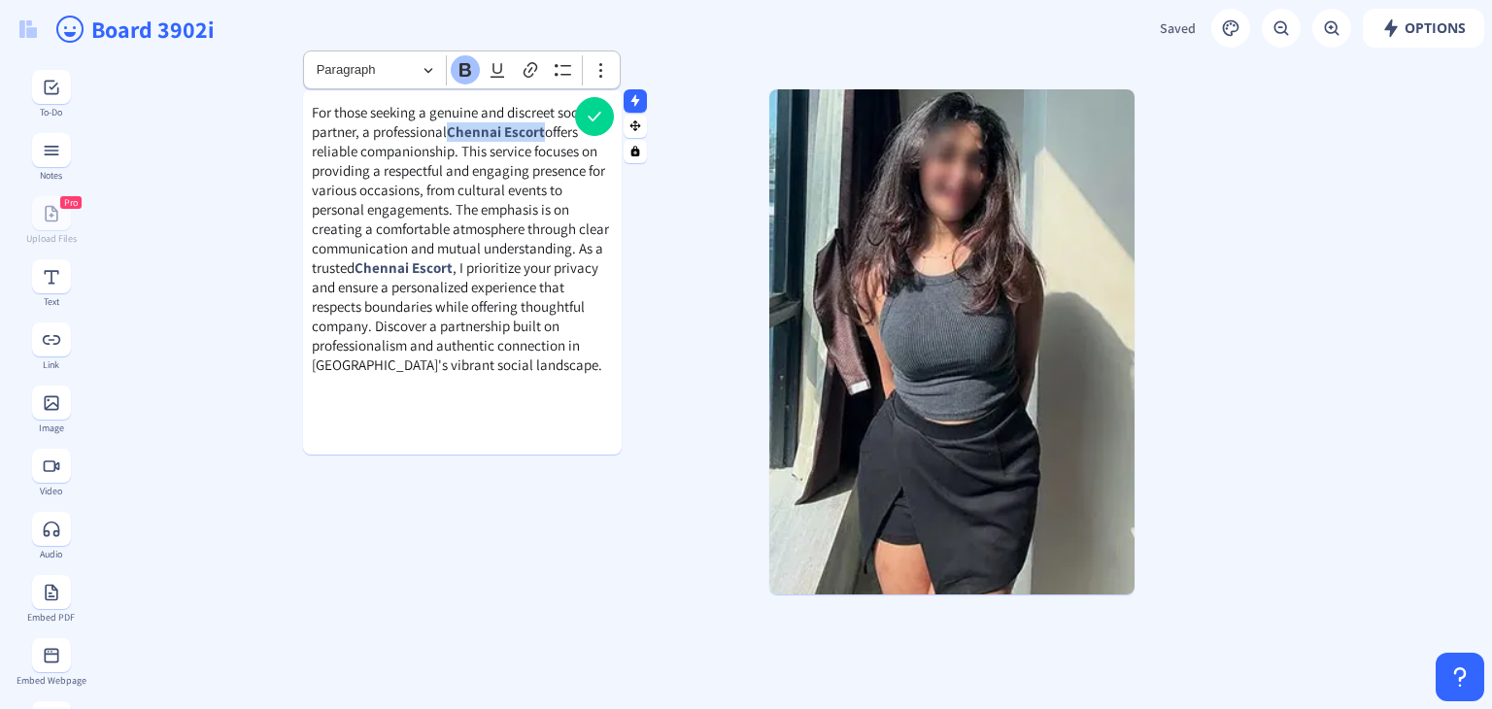
drag, startPoint x: 451, startPoint y: 129, endPoint x: 545, endPoint y: 130, distance: 94.2
click at [545, 130] on p "For those seeking a genuine and discreet social partner, a professional Chennai…" at bounding box center [462, 239] width 301 height 272
click at [532, 71] on icon "Editor toolbar" at bounding box center [530, 69] width 19 height 19
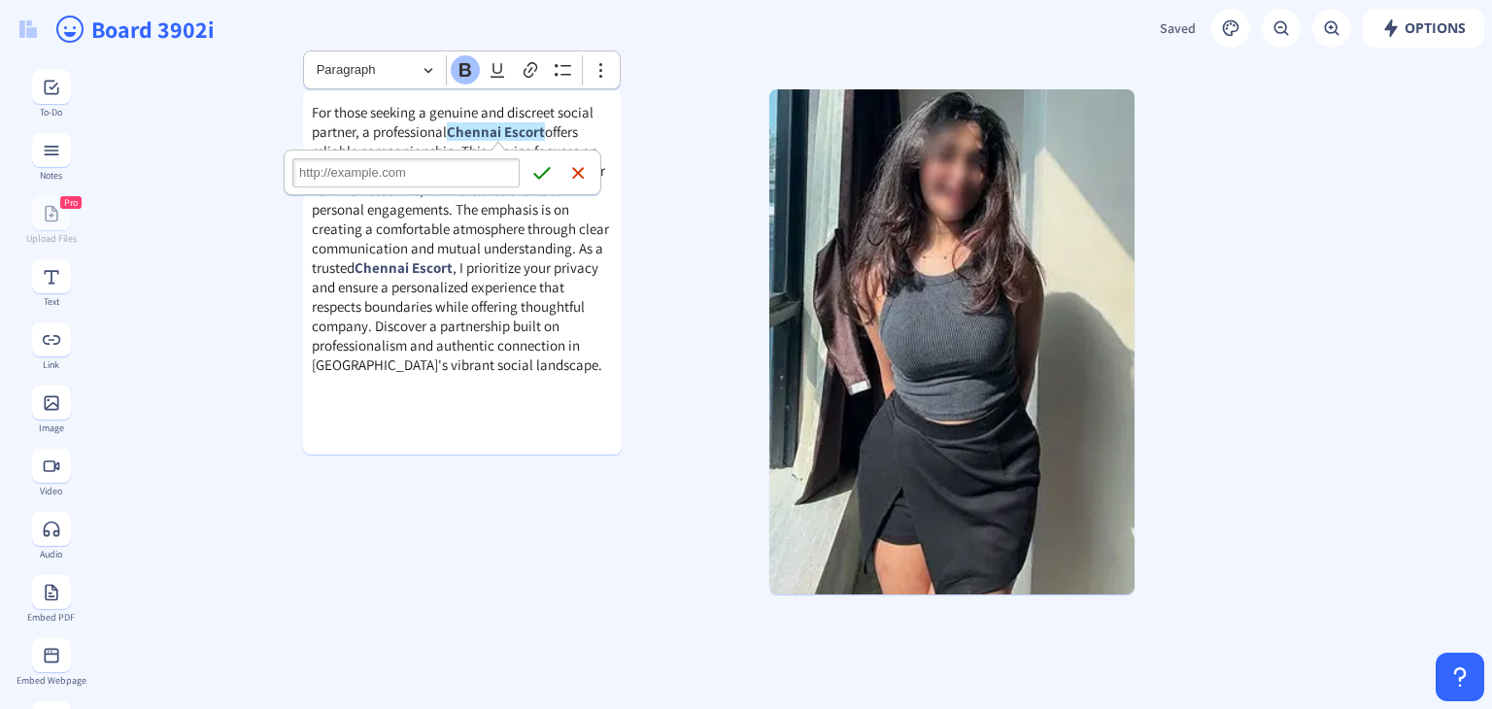
type input "https://ankitagoyal.in/chennai-escorts.html"
click at [547, 171] on icon "submit" at bounding box center [541, 172] width 19 height 19
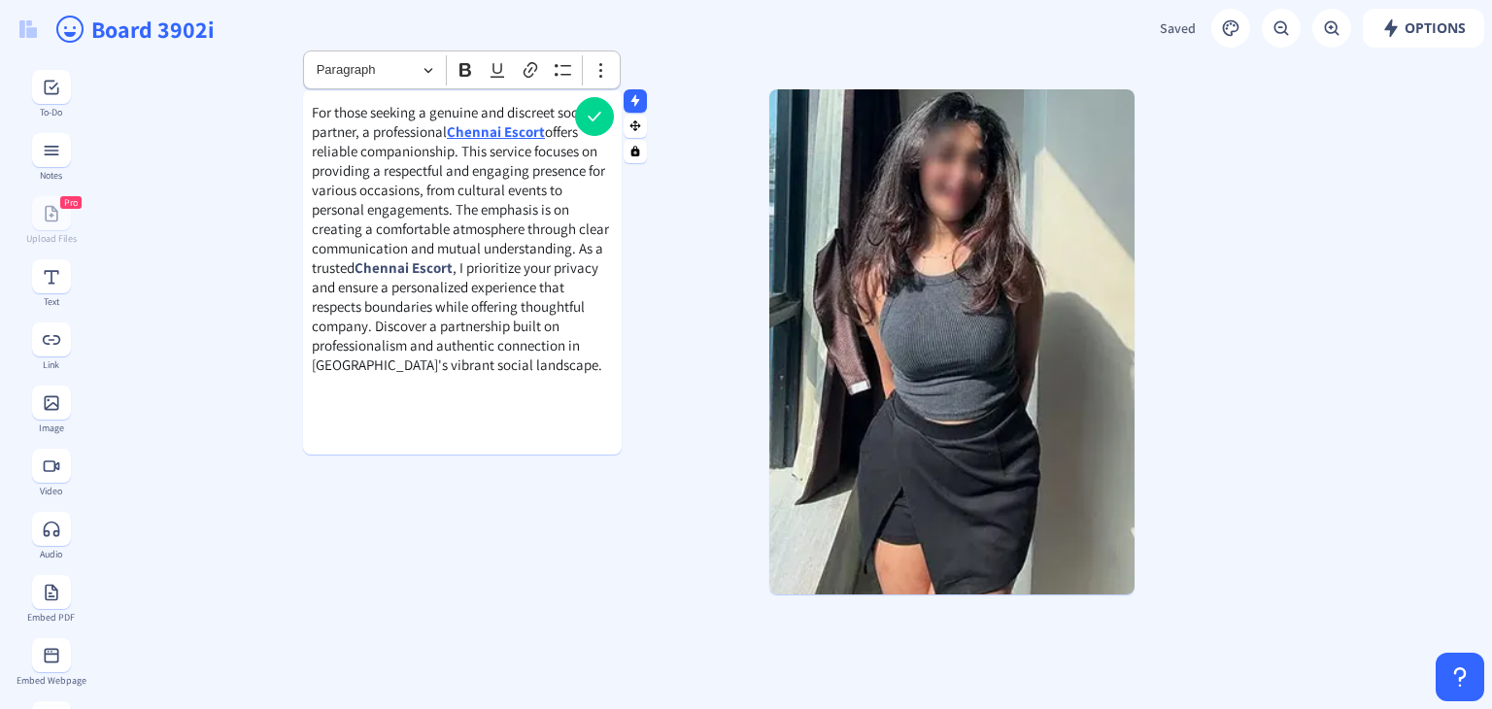
click at [533, 327] on span ", I prioritize your privacy and ensure a personalized experience that respects …" at bounding box center [457, 316] width 290 height 116
drag, startPoint x: 473, startPoint y: 405, endPoint x: 513, endPoint y: 439, distance: 52.4
click at [513, 439] on div "For those seeking a genuine and discreet social partner, a professional Chennai…" at bounding box center [462, 271] width 319 height 365
drag, startPoint x: 466, startPoint y: 401, endPoint x: 511, endPoint y: 457, distance: 71.9
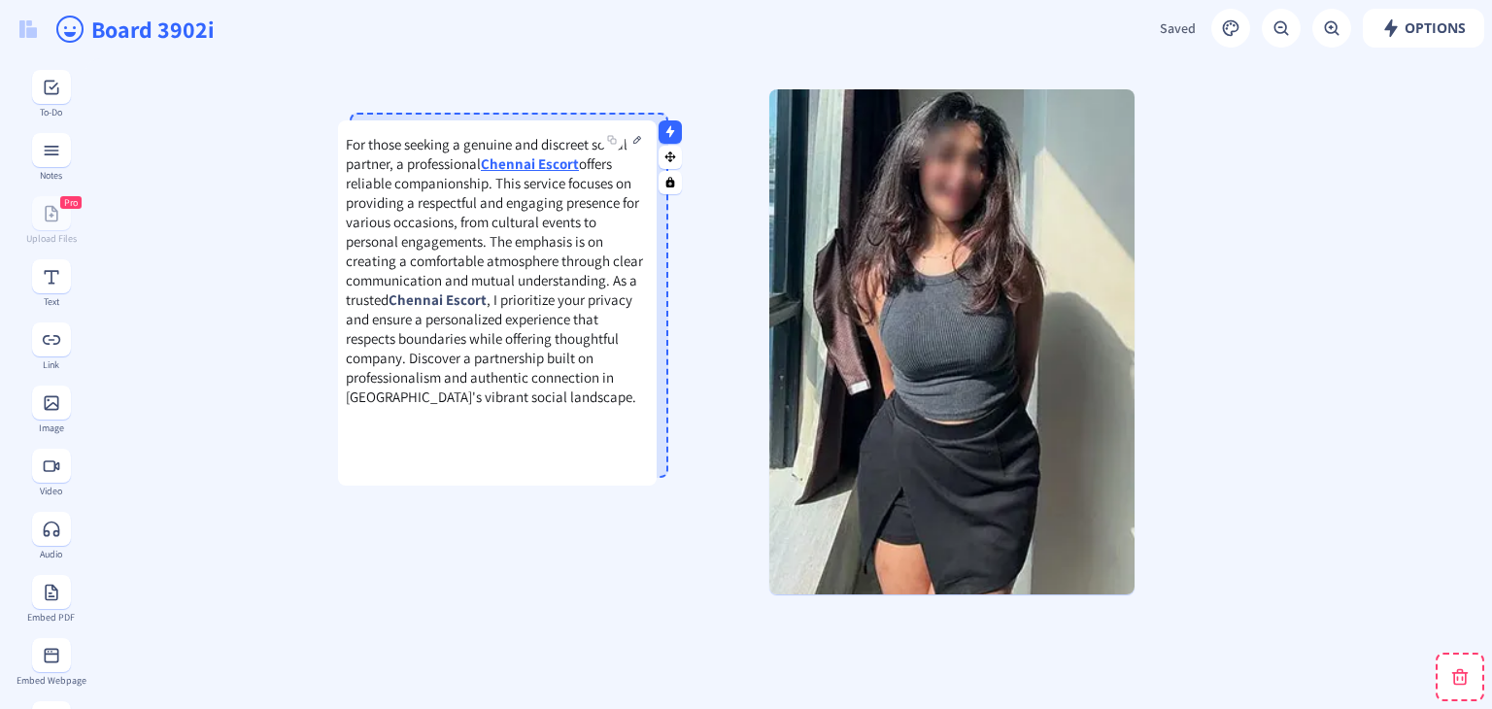
drag, startPoint x: 532, startPoint y: 413, endPoint x: 567, endPoint y: 443, distance: 46.1
click at [567, 443] on div "For those seeking a genuine and discreet social partner, a professional Chennai…" at bounding box center [497, 302] width 319 height 365
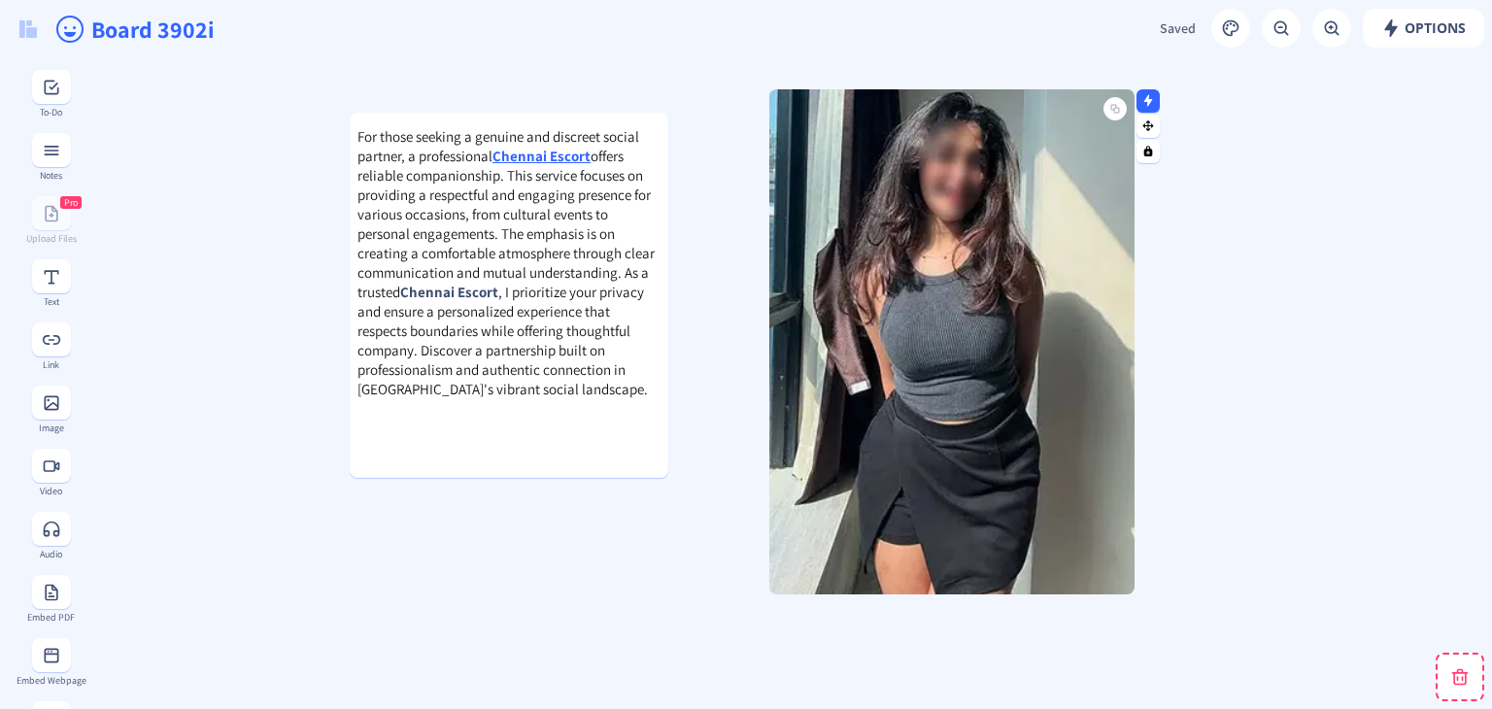
click at [1111, 568] on img at bounding box center [951, 341] width 365 height 505
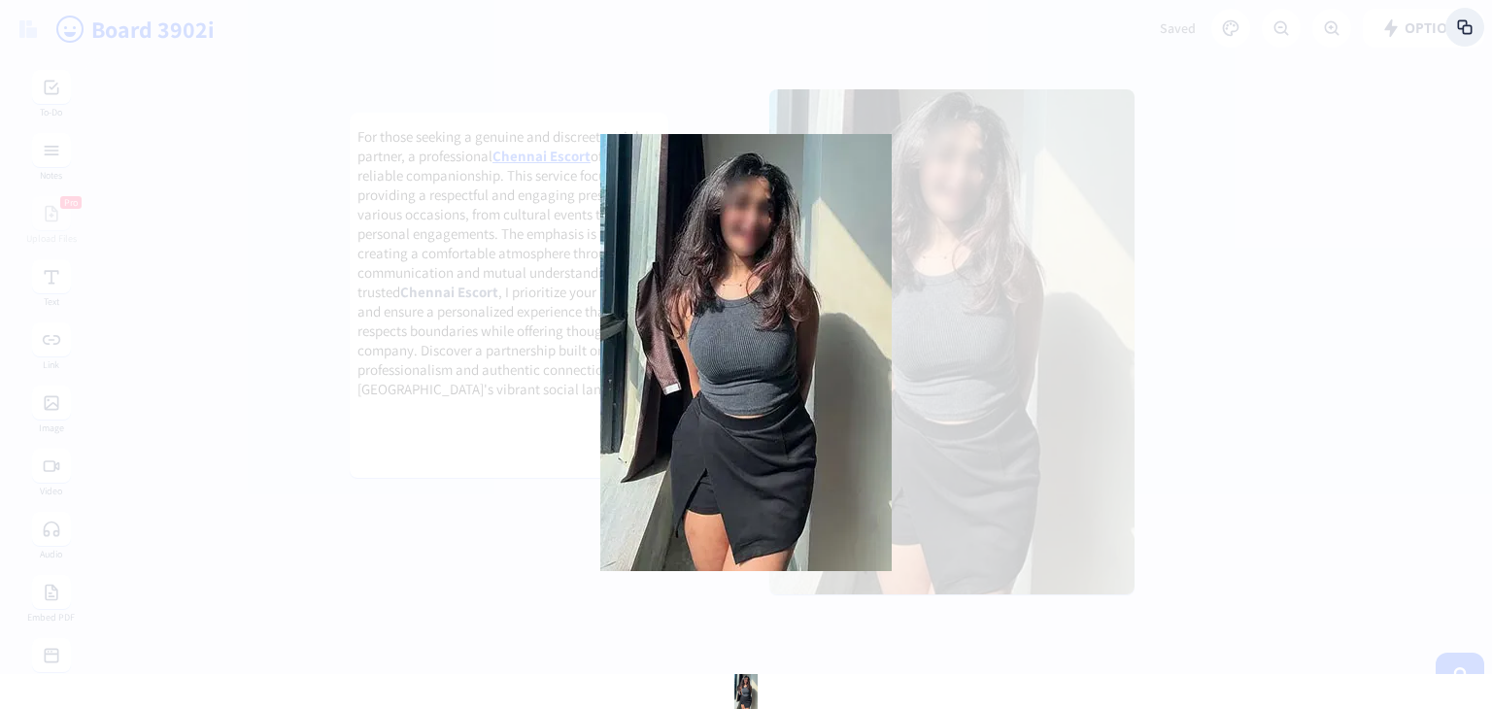
click at [1095, 556] on div at bounding box center [746, 354] width 1492 height 709
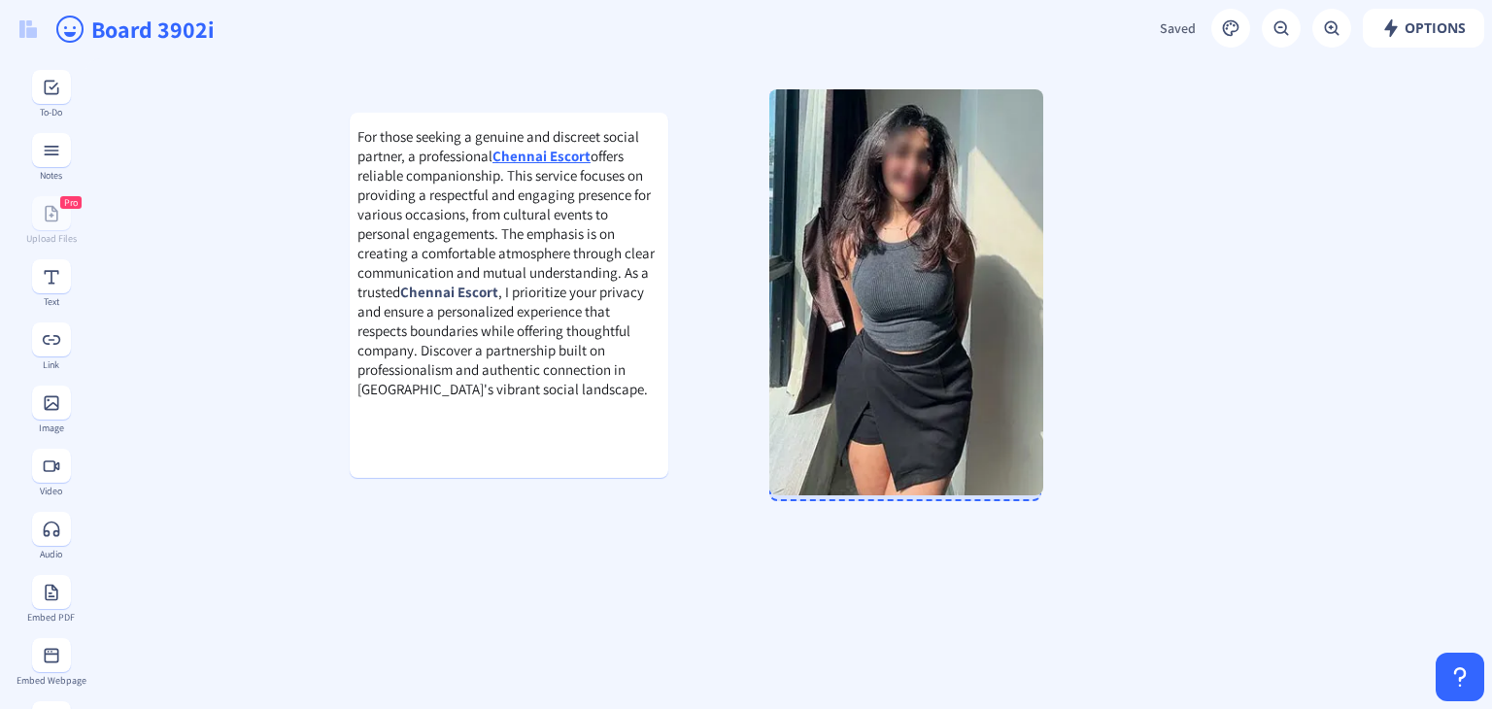
drag, startPoint x: 1131, startPoint y: 593, endPoint x: 1040, endPoint y: 494, distance: 134.7
click at [1040, 494] on div at bounding box center [1038, 491] width 10 height 10
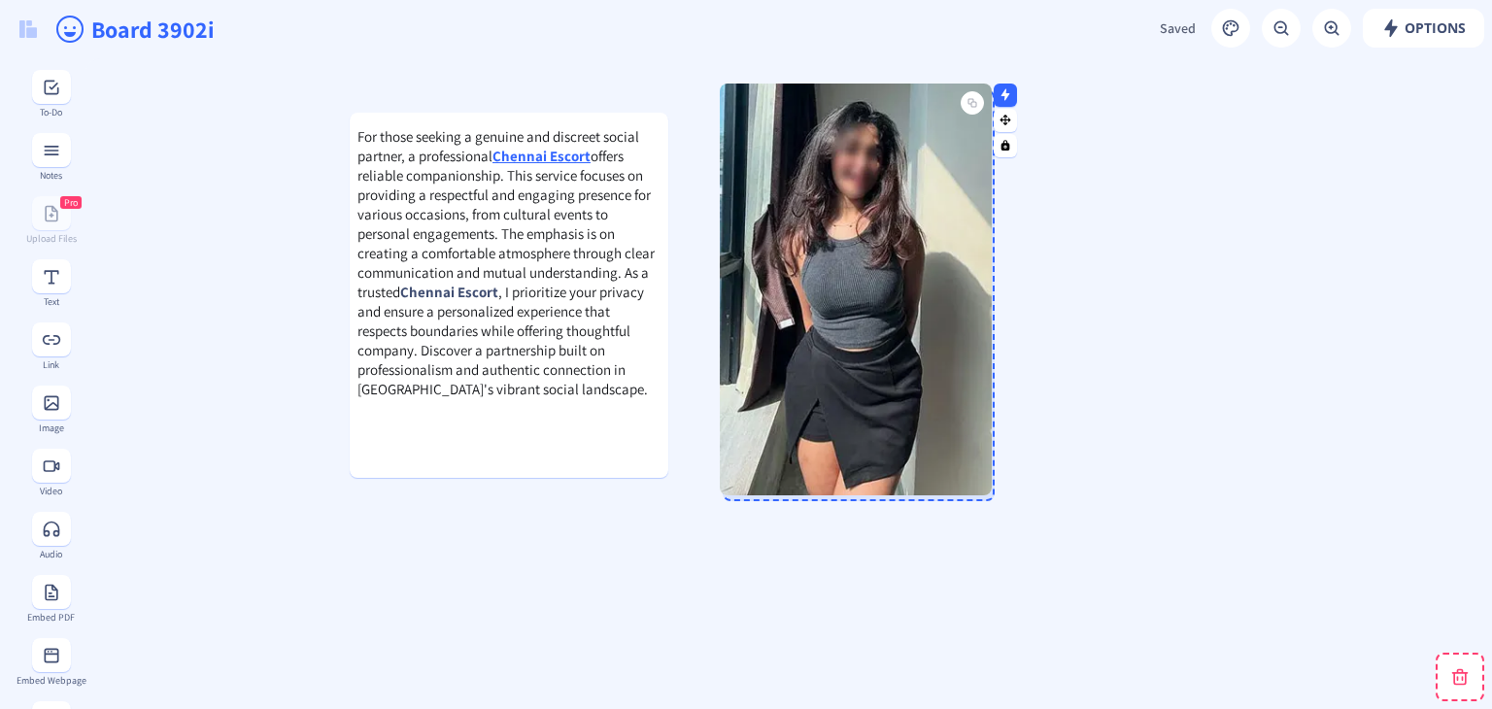
drag, startPoint x: 992, startPoint y: 392, endPoint x: 939, endPoint y: 387, distance: 52.8
click at [939, 387] on img at bounding box center [856, 290] width 272 height 412
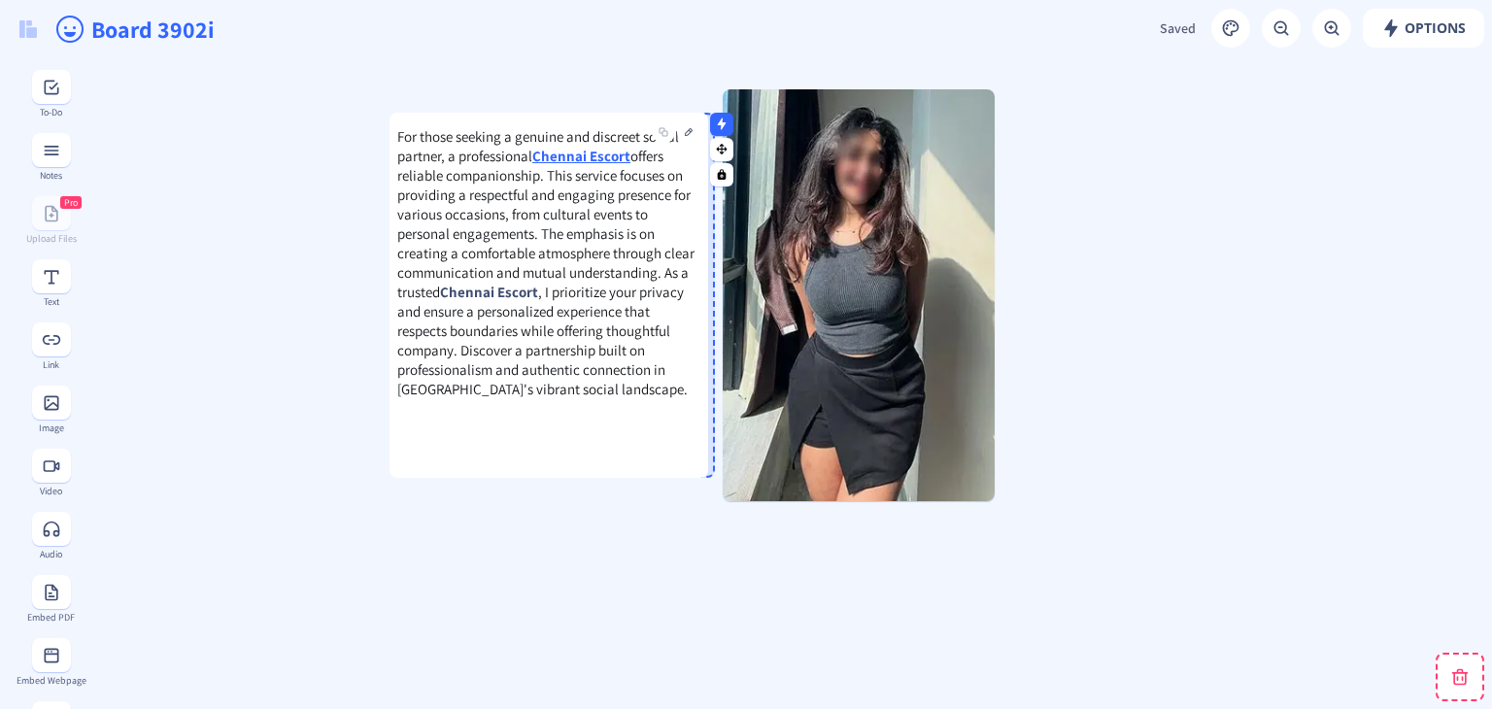
drag, startPoint x: 595, startPoint y: 440, endPoint x: 635, endPoint y: 440, distance: 39.8
click at [635, 440] on div "For those seeking a genuine and discreet social partner, a professional Chennai…" at bounding box center [548, 295] width 319 height 365
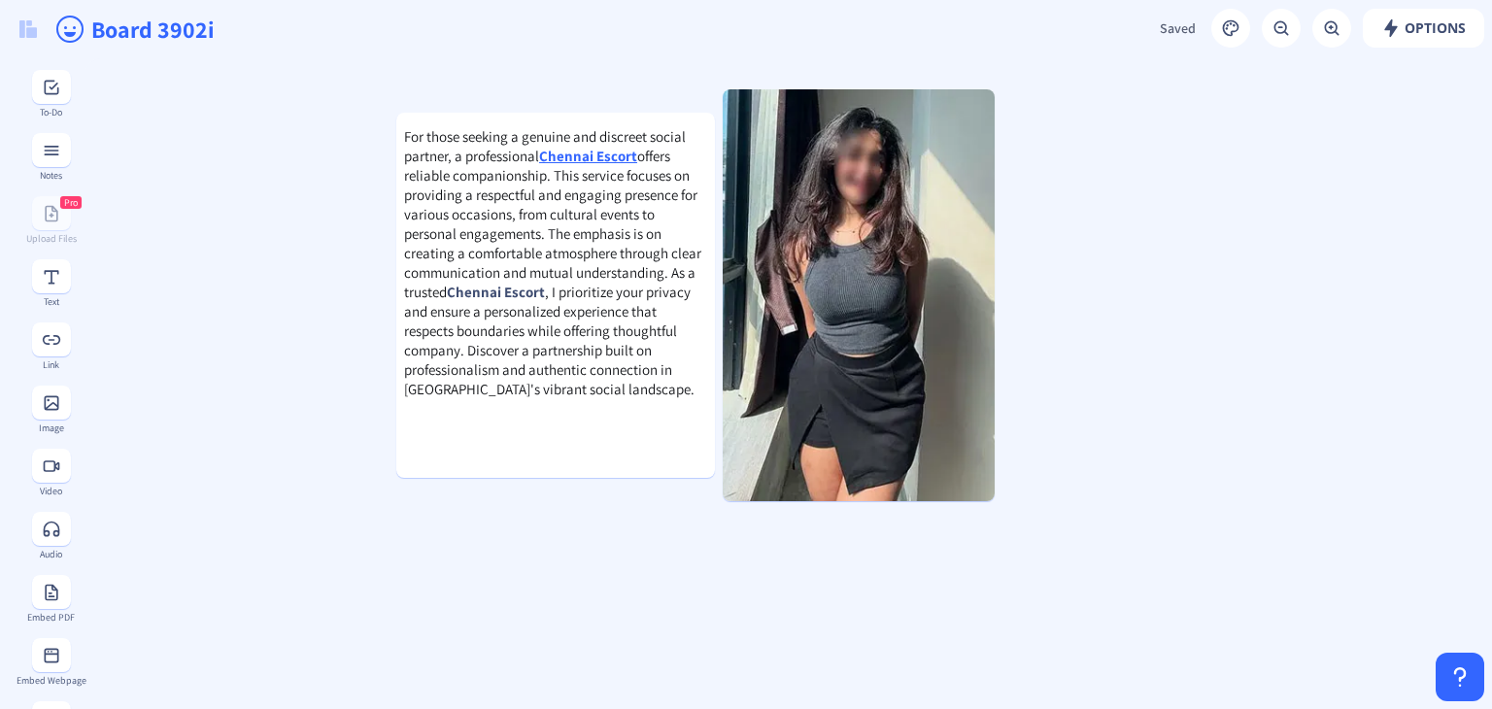
click at [983, 354] on img at bounding box center [859, 295] width 272 height 412
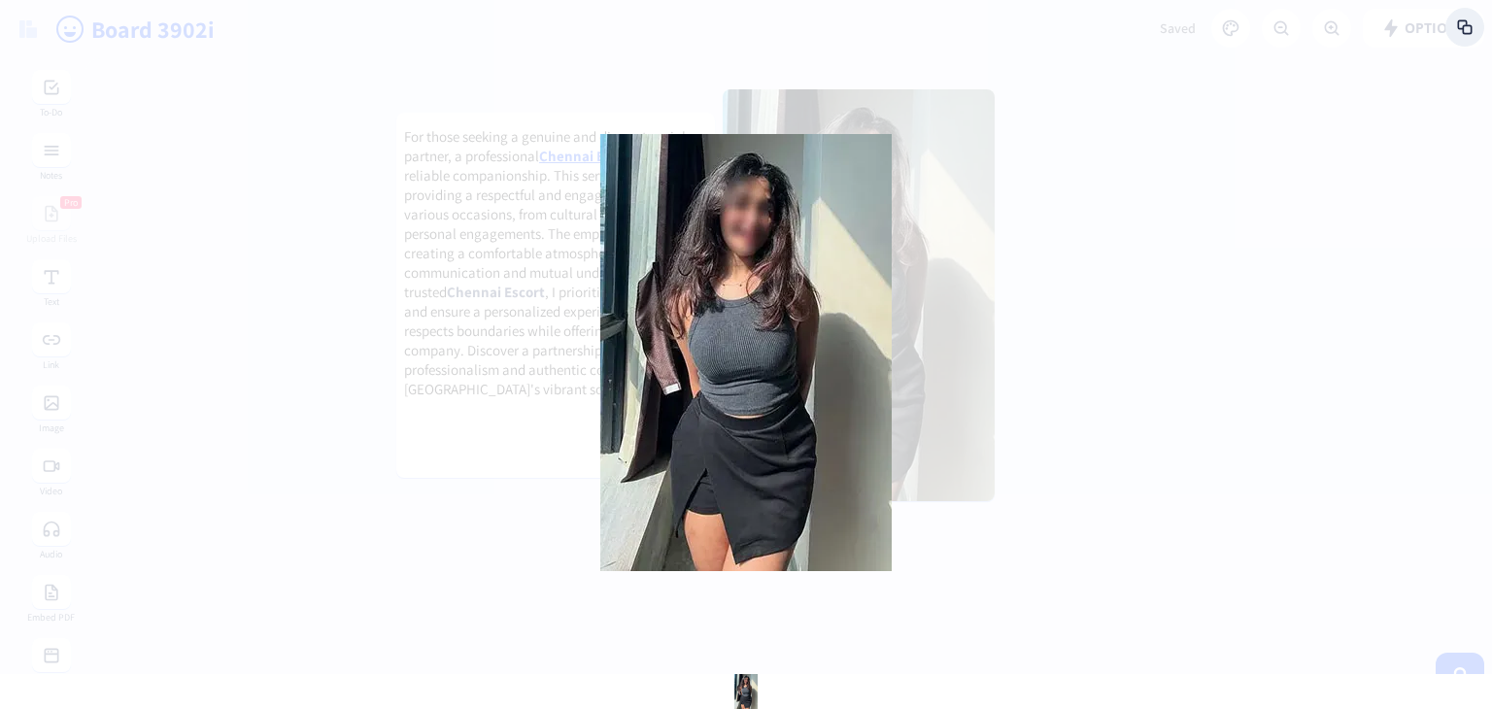
click at [1042, 334] on div at bounding box center [746, 354] width 1492 height 709
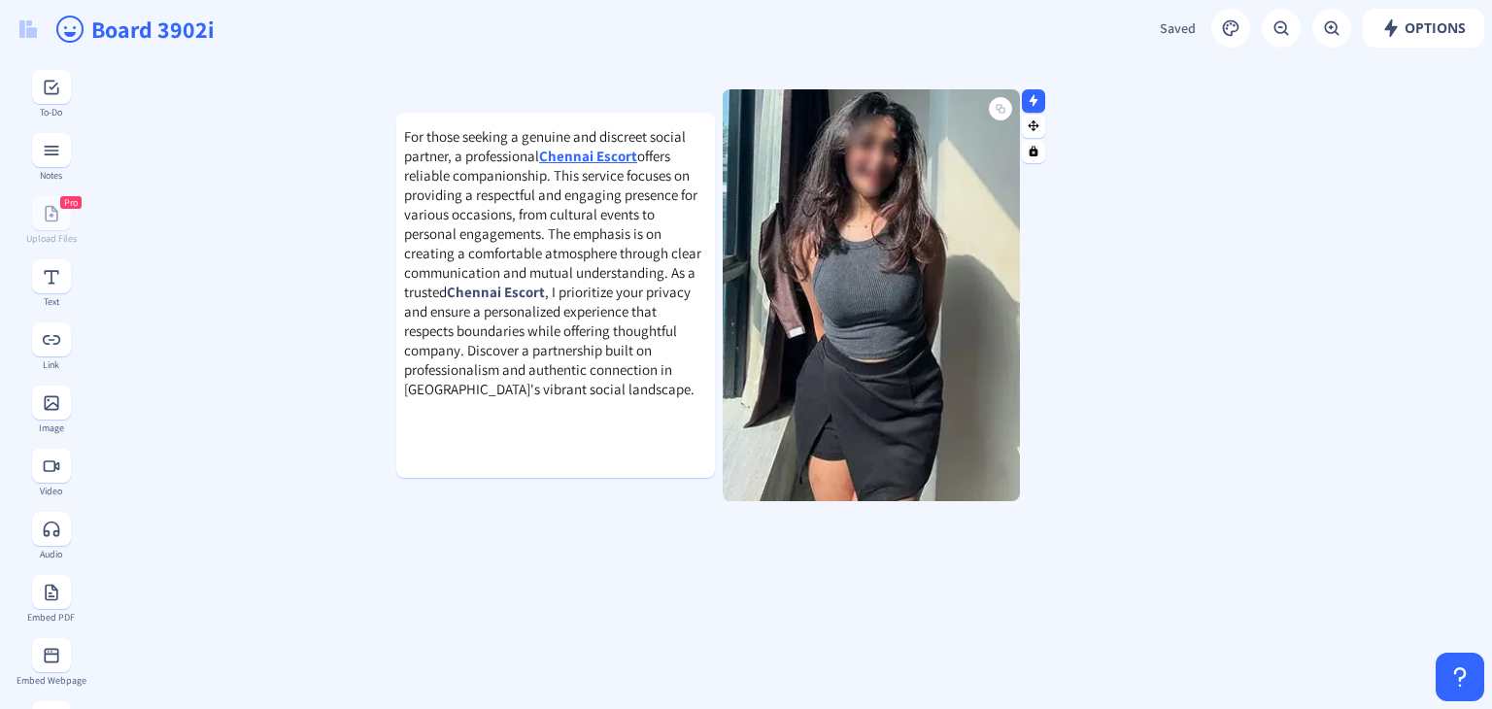
drag, startPoint x: 991, startPoint y: 285, endPoint x: 1016, endPoint y: 292, distance: 26.4
click at [1016, 292] on div at bounding box center [1015, 295] width 10 height 412
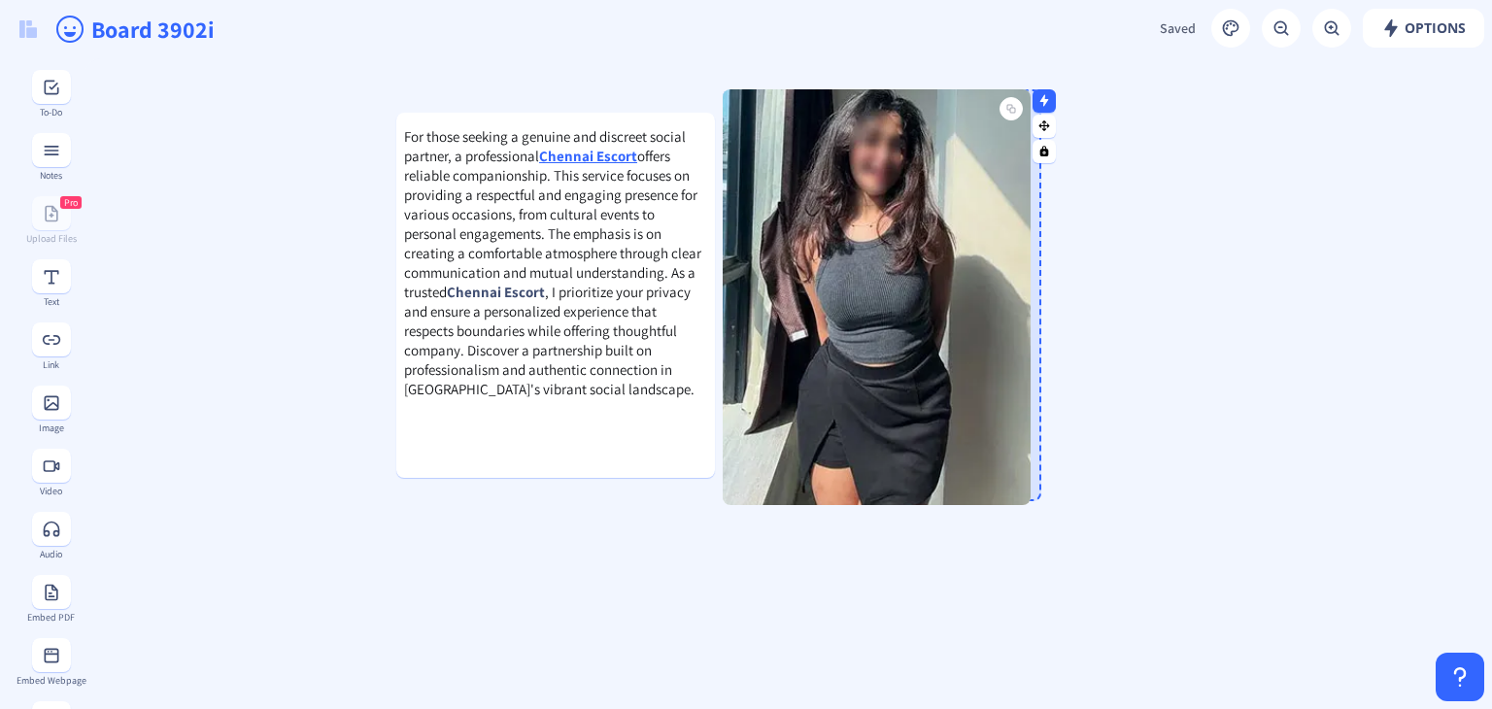
drag, startPoint x: 1013, startPoint y: 499, endPoint x: 1026, endPoint y: 503, distance: 13.2
click at [1026, 503] on div at bounding box center [1026, 500] width 10 height 10
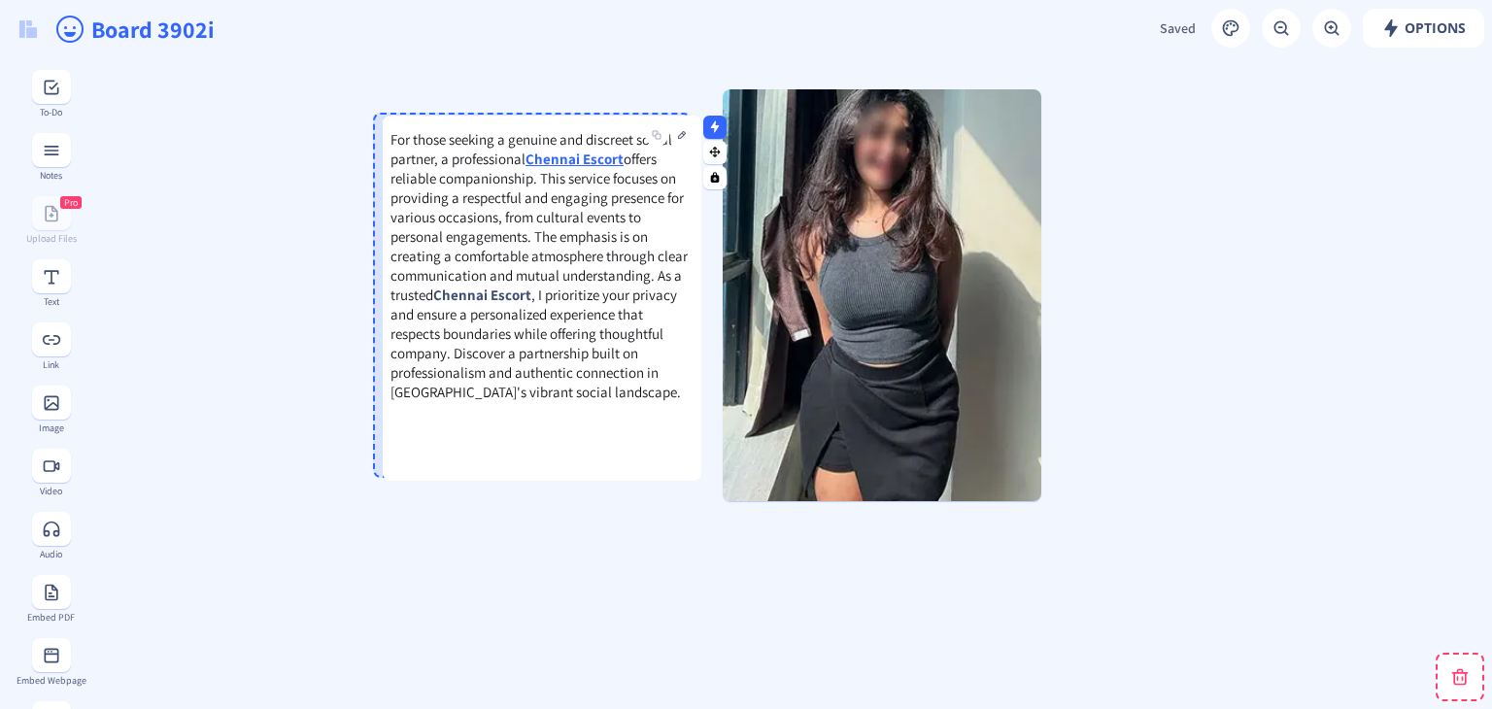
drag, startPoint x: 556, startPoint y: 448, endPoint x: 542, endPoint y: 451, distance: 13.9
click at [542, 451] on div "For those seeking a genuine and discreet social partner, a professional Chennai…" at bounding box center [542, 298] width 319 height 365
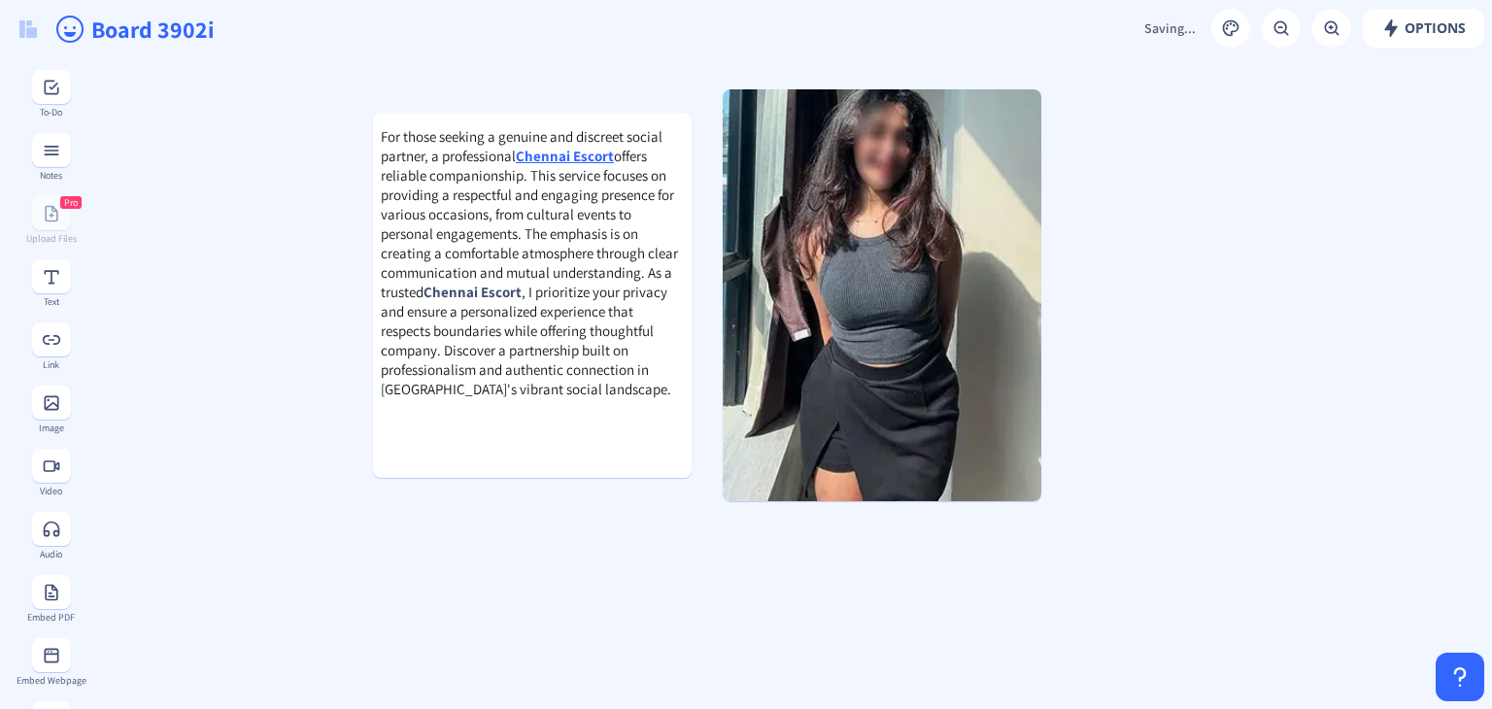
click at [1165, 32] on span "Saved" at bounding box center [1178, 27] width 36 height 17
click at [1429, 28] on span "Options" at bounding box center [1423, 28] width 84 height 16
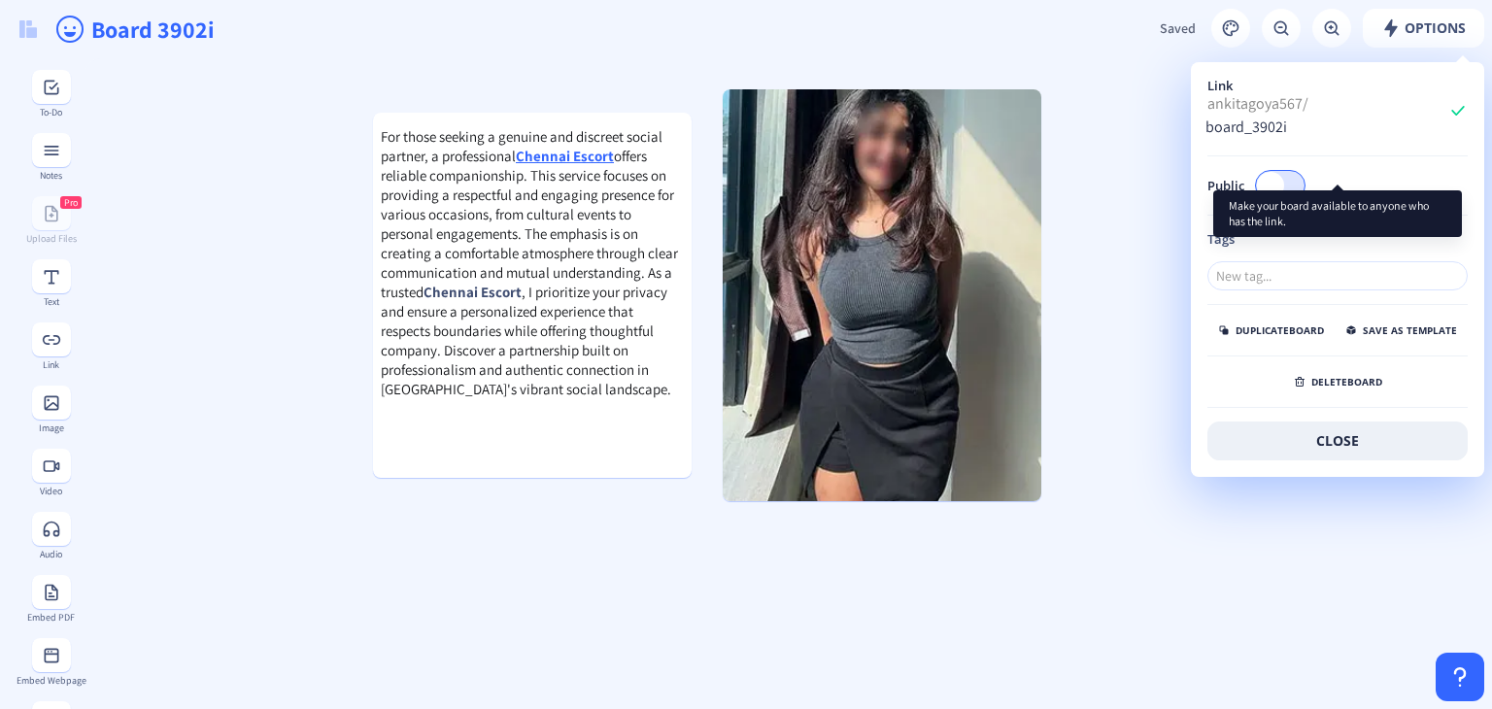
click at [1279, 172] on span at bounding box center [1270, 185] width 27 height 27
click at [1304, 185] on input "Public" at bounding box center [1304, 185] width 1 height 1
checkbox input "true"
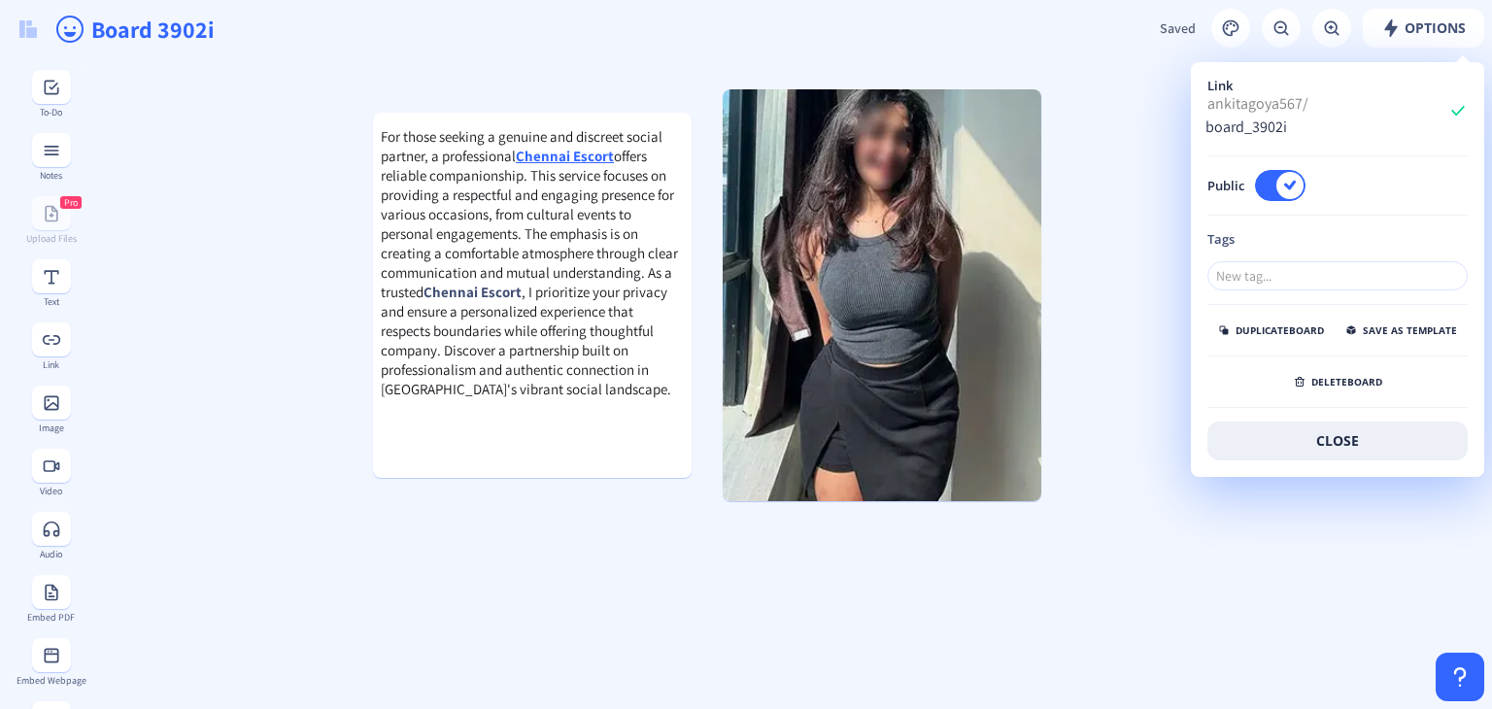
drag, startPoint x: 1147, startPoint y: 175, endPoint x: 1095, endPoint y: 164, distance: 52.6
drag, startPoint x: 1403, startPoint y: 414, endPoint x: 1329, endPoint y: 370, distance: 86.6
click at [1401, 421] on button "close" at bounding box center [1337, 440] width 260 height 39
